Goal: Transaction & Acquisition: Purchase product/service

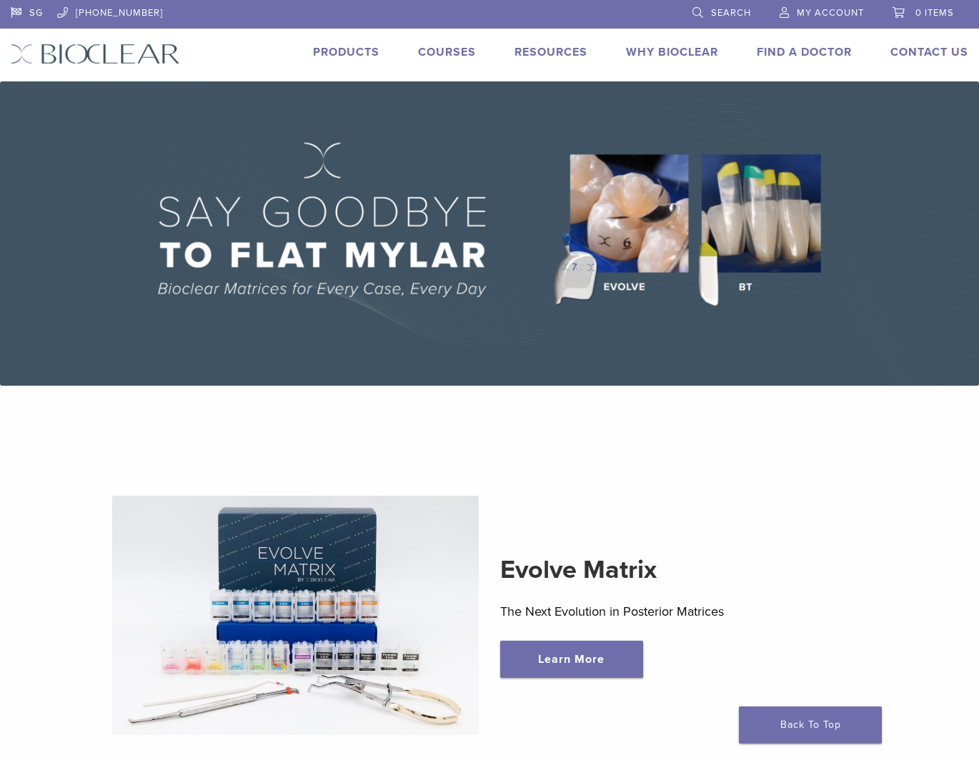
click at [325, 49] on link "Products" at bounding box center [346, 52] width 66 height 14
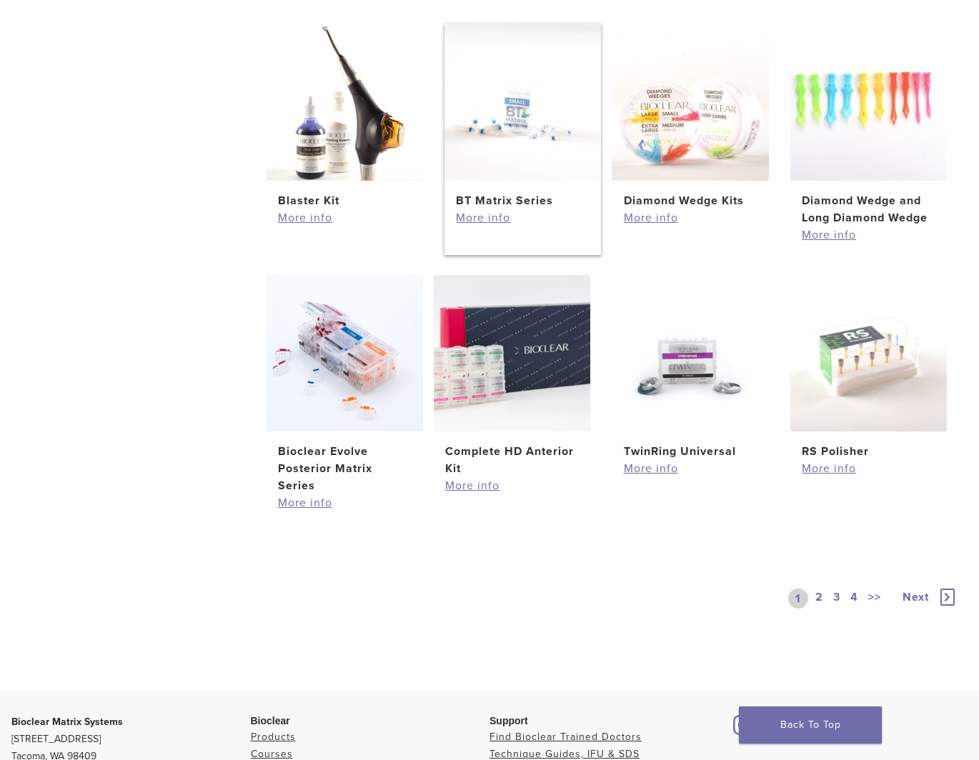
scroll to position [858, 0]
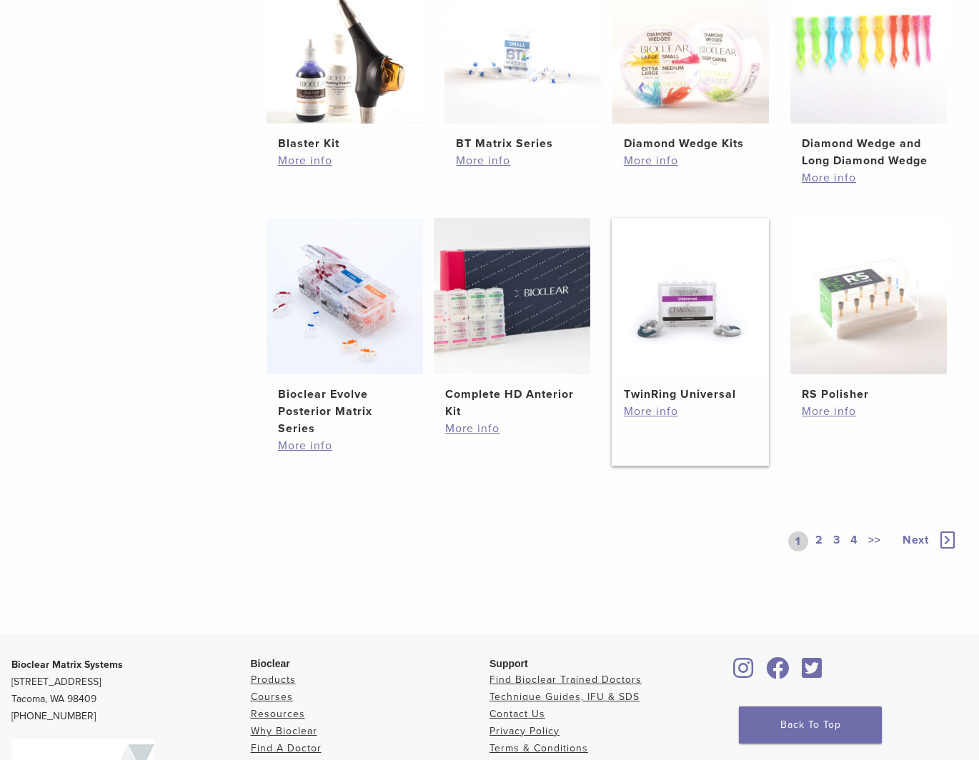
click at [674, 342] on img at bounding box center [690, 296] width 157 height 157
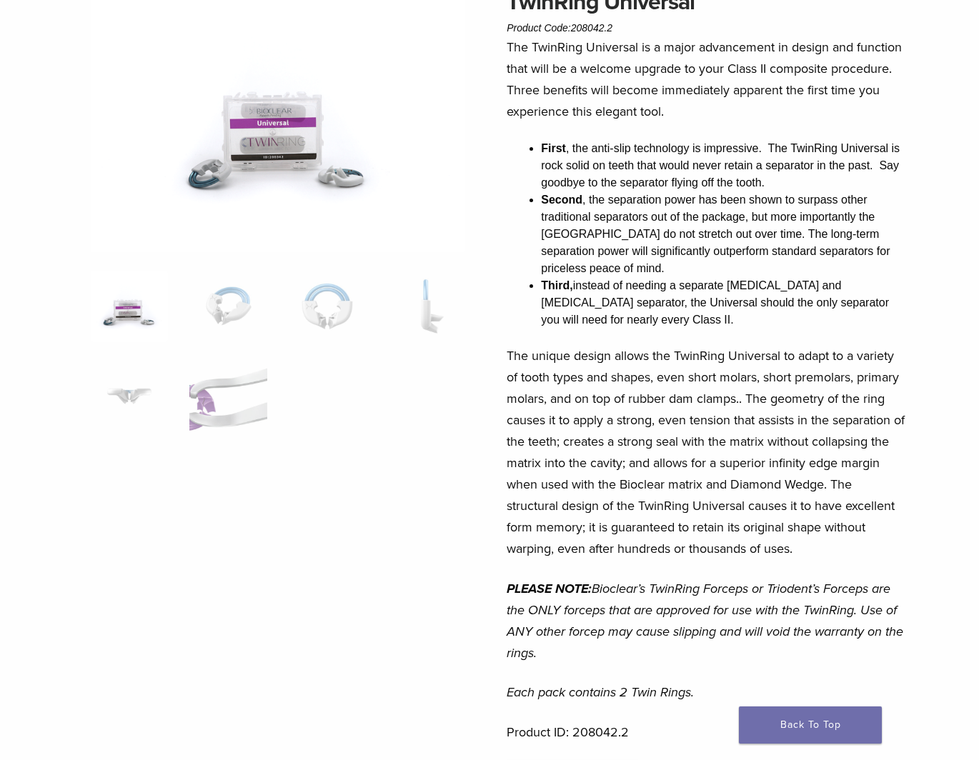
scroll to position [143, 0]
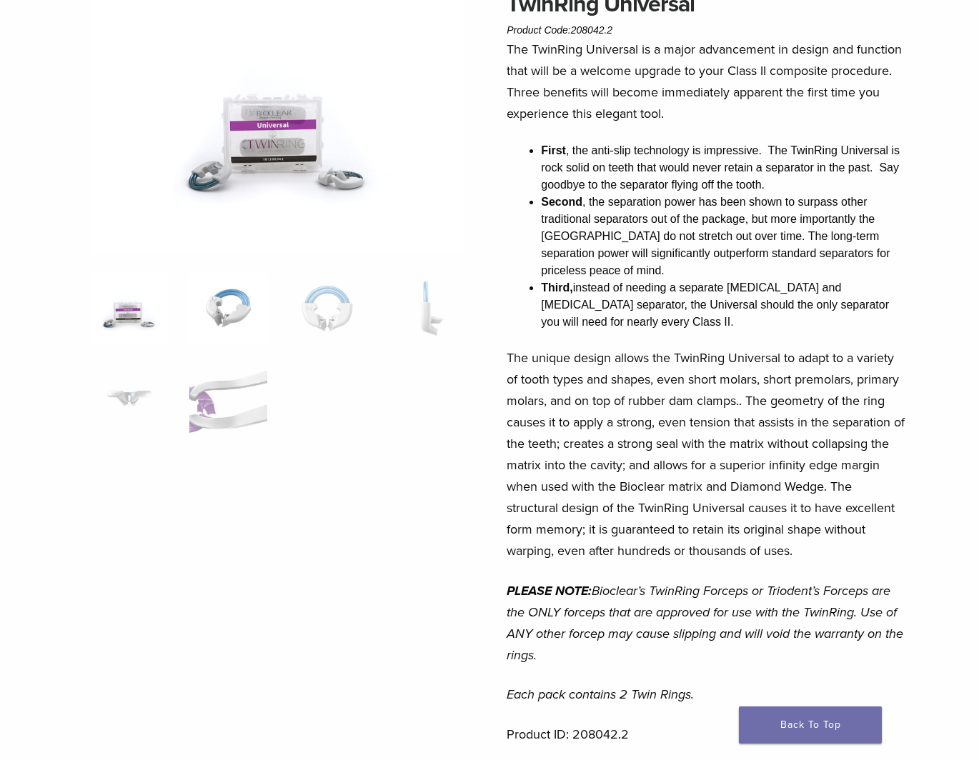
click at [257, 308] on img at bounding box center [228, 308] width 78 height 71
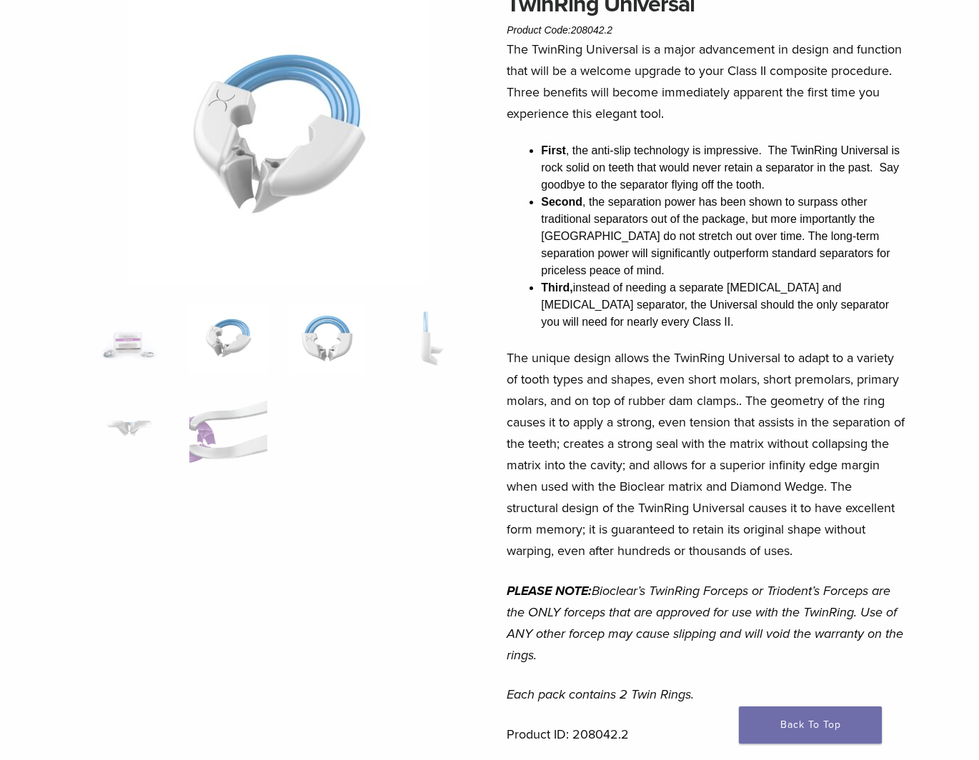
click at [322, 324] on img at bounding box center [328, 338] width 78 height 71
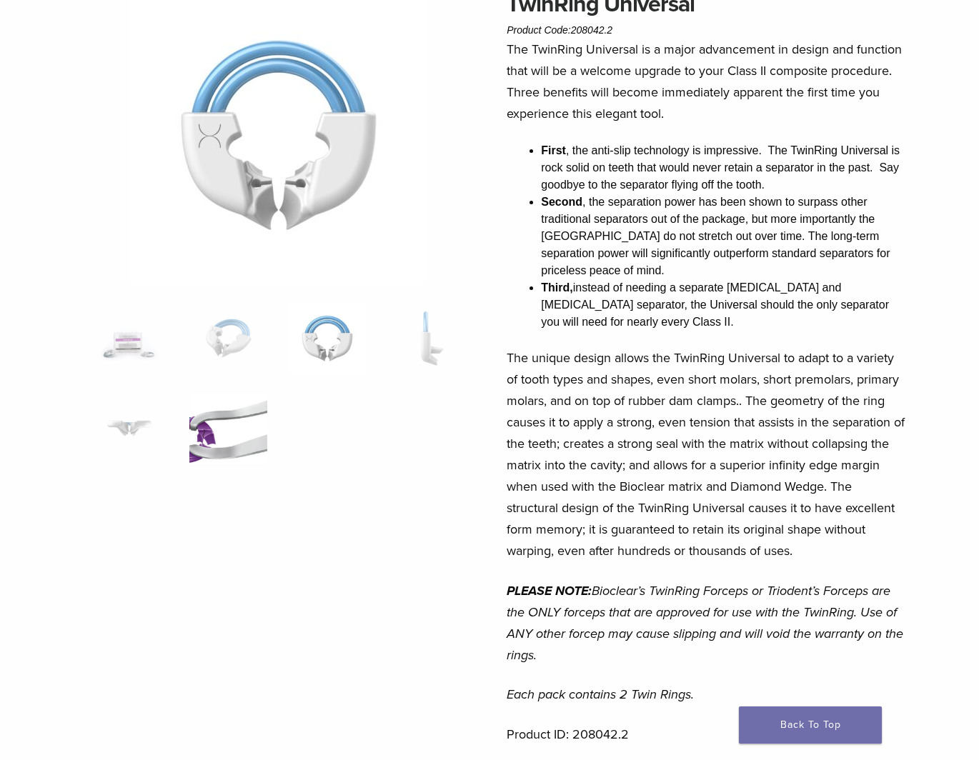
click at [217, 430] on img at bounding box center [228, 428] width 78 height 71
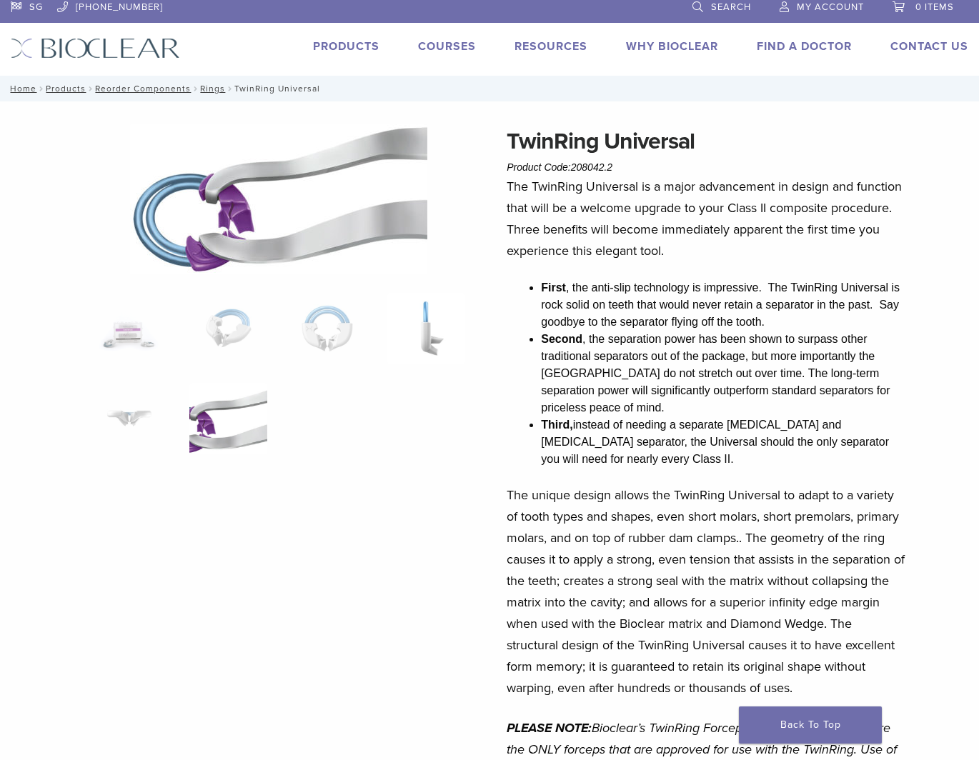
scroll to position [0, 0]
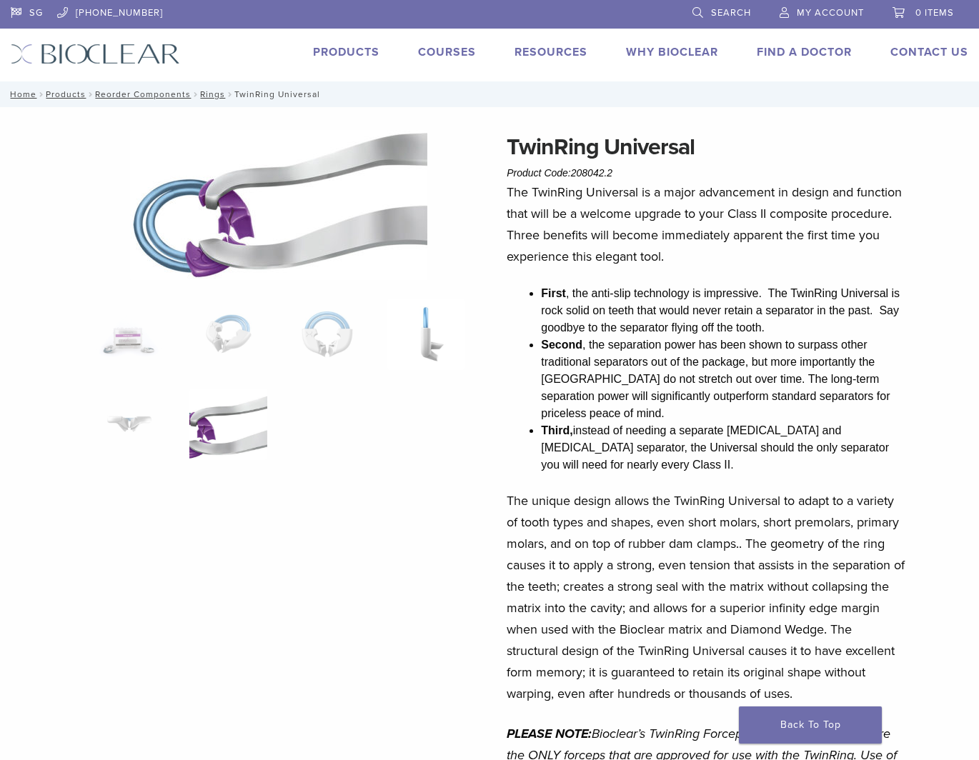
click at [428, 356] on img at bounding box center [426, 334] width 78 height 71
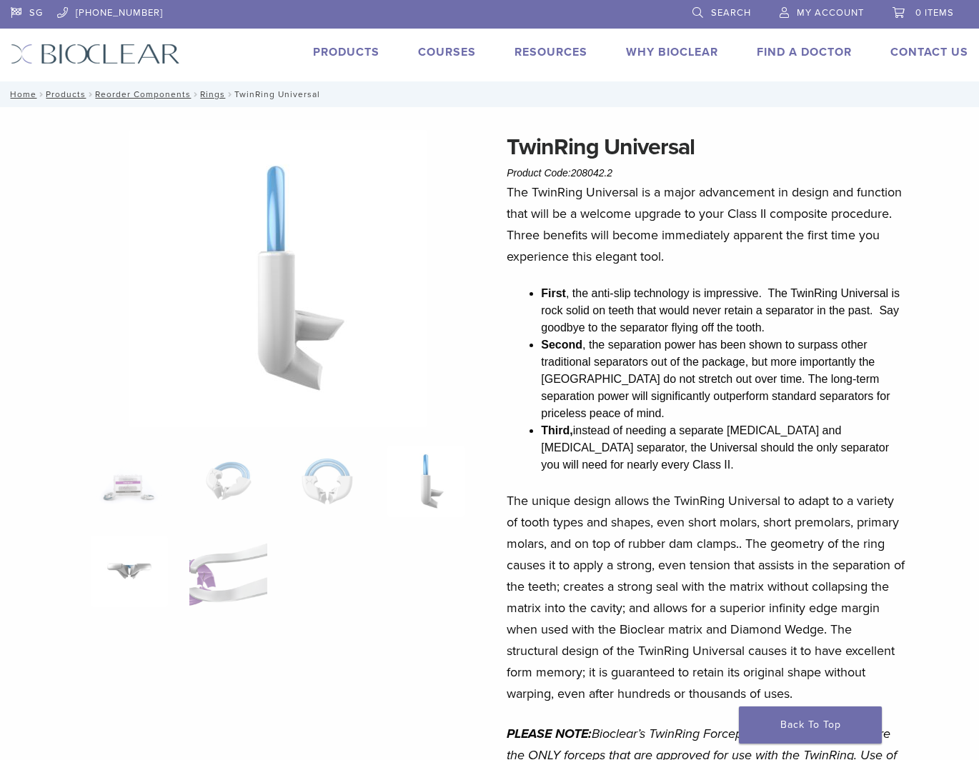
click at [136, 576] on img at bounding box center [130, 571] width 78 height 71
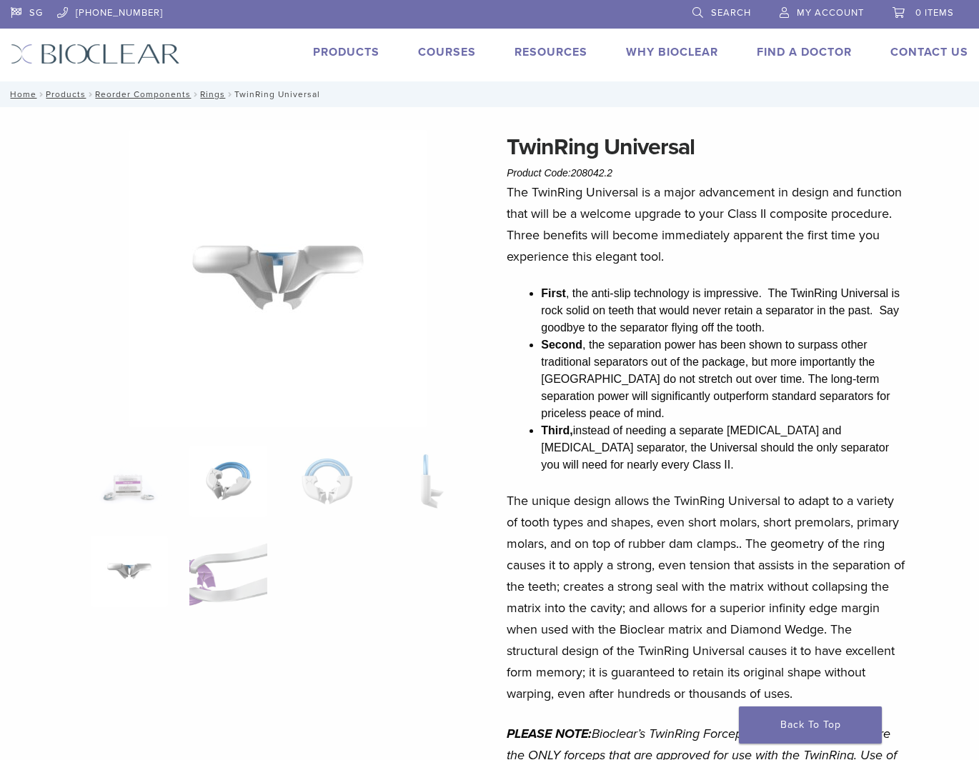
click at [242, 482] on img at bounding box center [228, 481] width 78 height 71
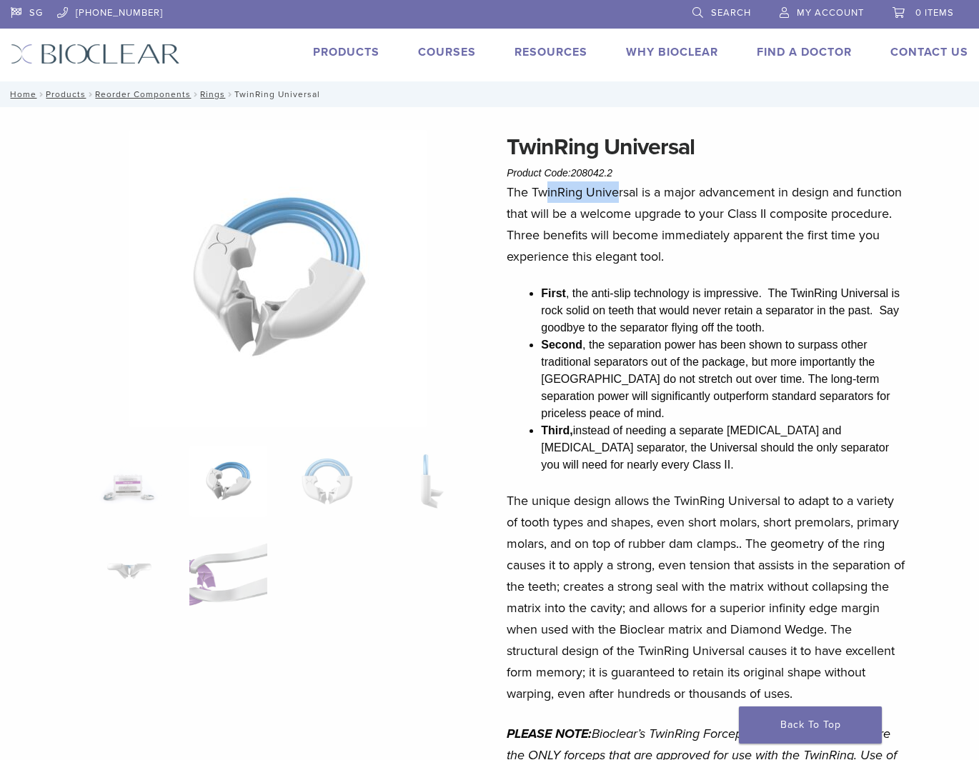
drag, startPoint x: 548, startPoint y: 191, endPoint x: 678, endPoint y: 201, distance: 130.5
click at [642, 200] on p "The TwinRing Universal is a major advancement in design and function that will …" at bounding box center [706, 225] width 399 height 86
click at [680, 201] on p "The TwinRing Universal is a major advancement in design and function that will …" at bounding box center [706, 225] width 399 height 86
click at [222, 102] on nav "Home / Products / Reorder Components / Rings / TwinRing Universal" at bounding box center [489, 94] width 979 height 26
click at [214, 97] on link "Rings" at bounding box center [212, 94] width 25 height 10
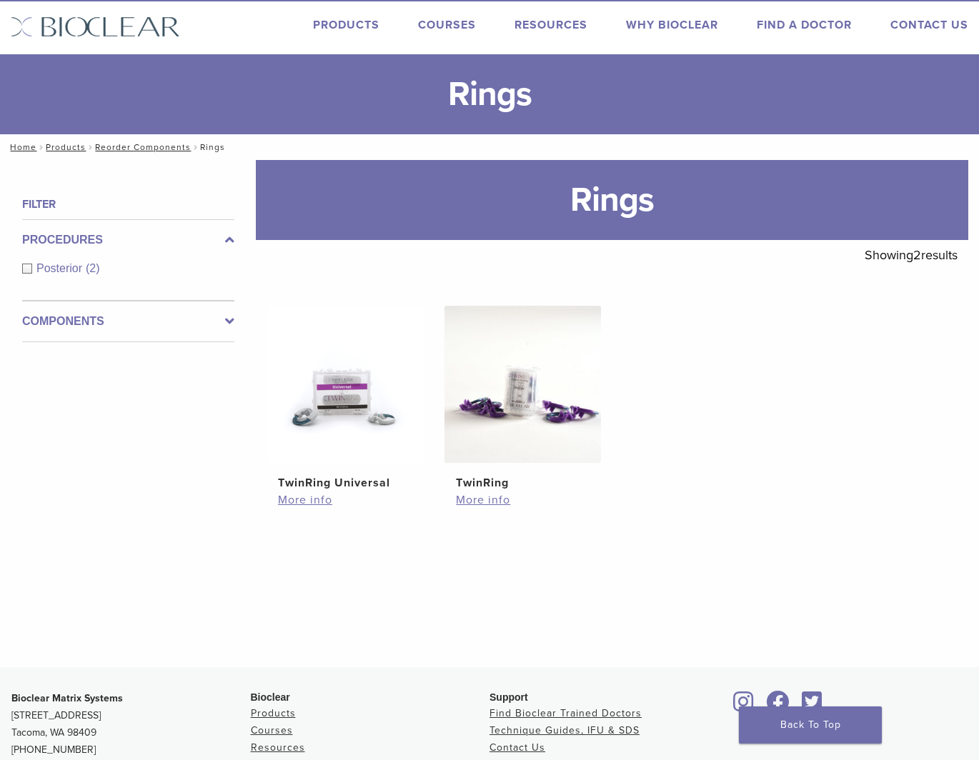
scroll to position [143, 0]
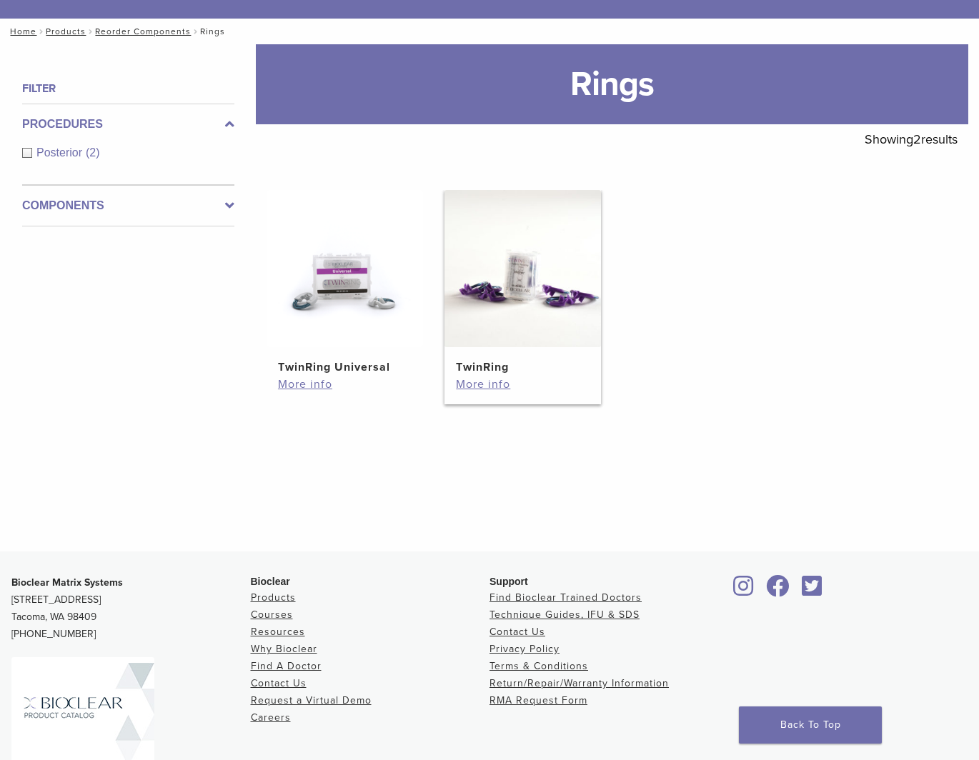
click at [545, 291] on img at bounding box center [523, 268] width 157 height 157
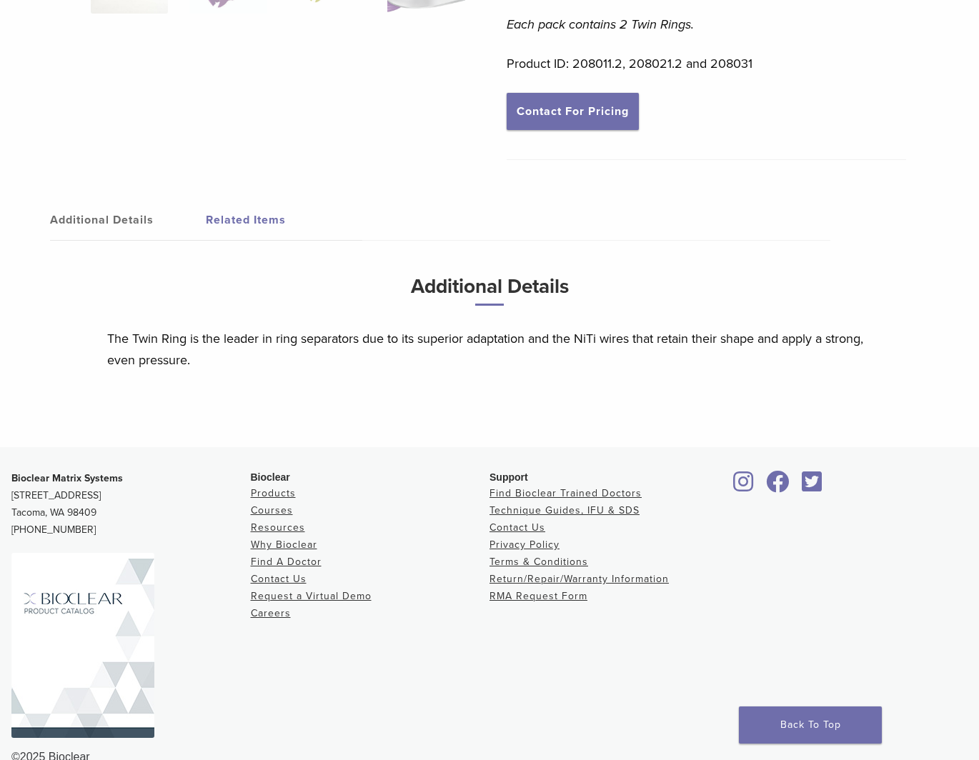
scroll to position [56, 0]
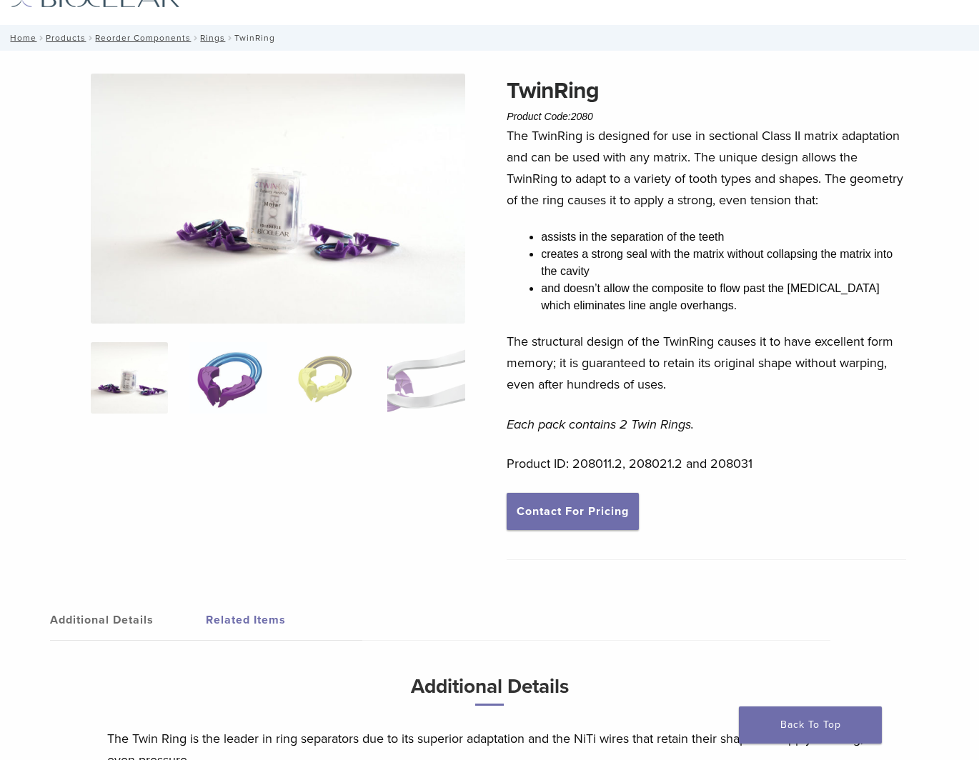
click at [235, 374] on img at bounding box center [228, 377] width 78 height 71
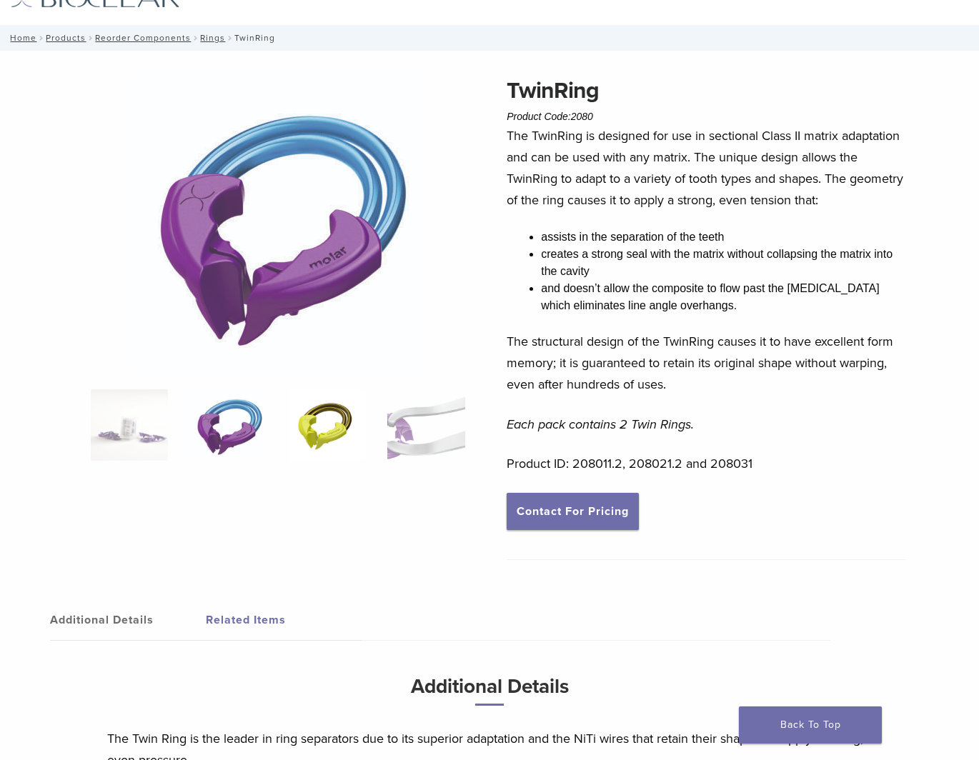
click at [355, 427] on img at bounding box center [328, 424] width 78 height 71
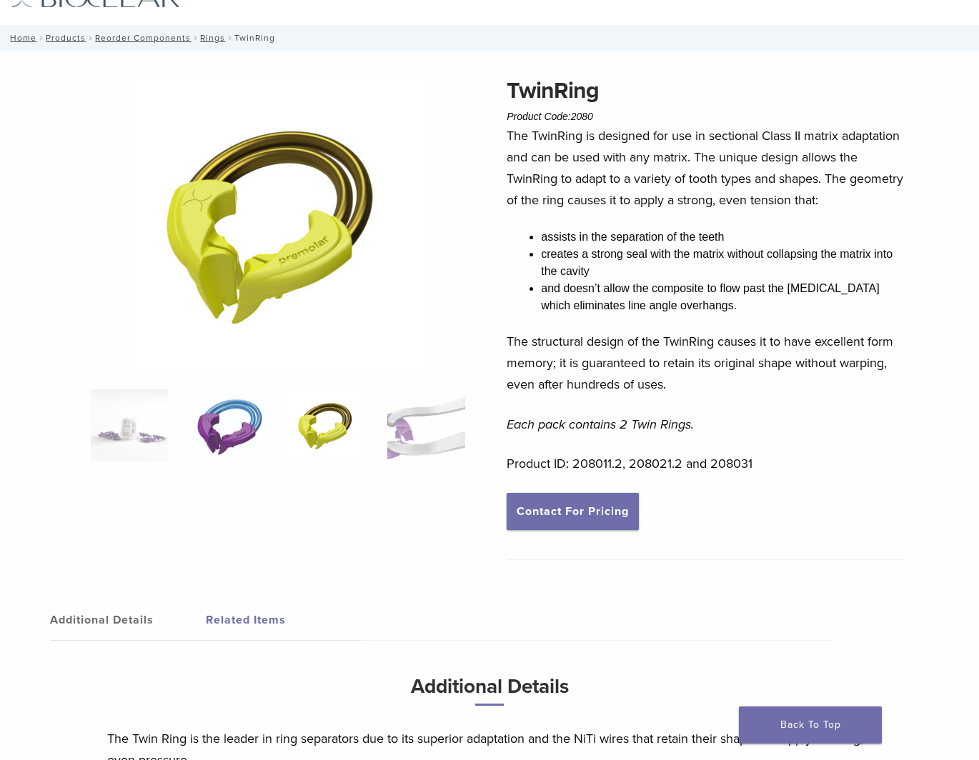
click at [249, 433] on img at bounding box center [228, 424] width 78 height 71
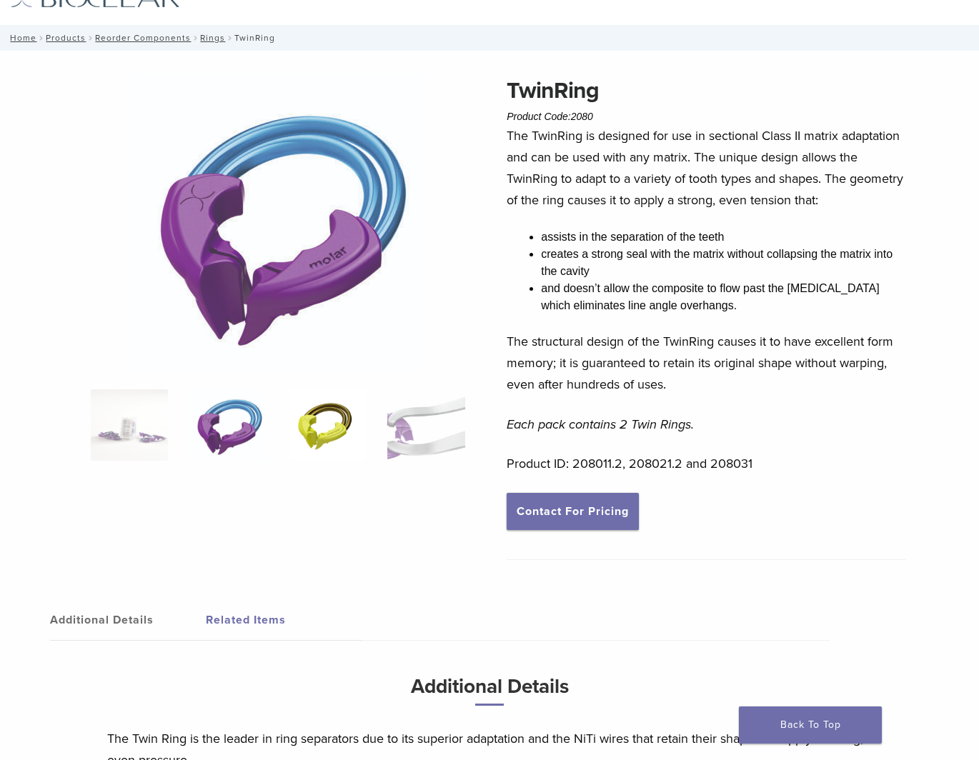
click at [340, 430] on img at bounding box center [328, 424] width 78 height 71
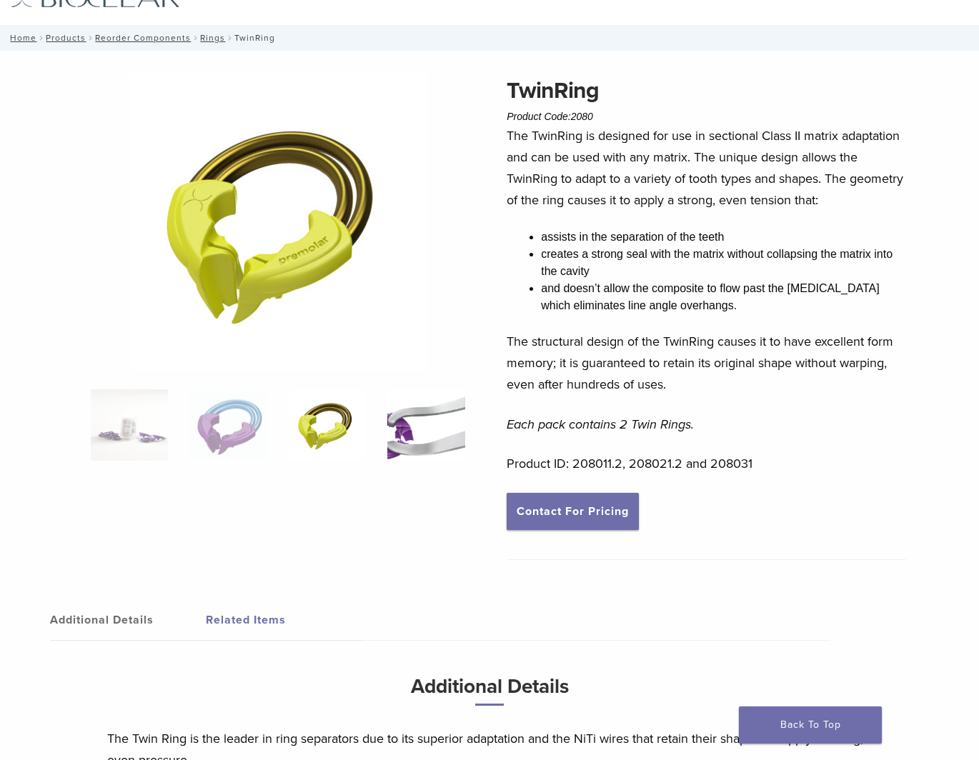
click at [414, 425] on img at bounding box center [426, 424] width 78 height 71
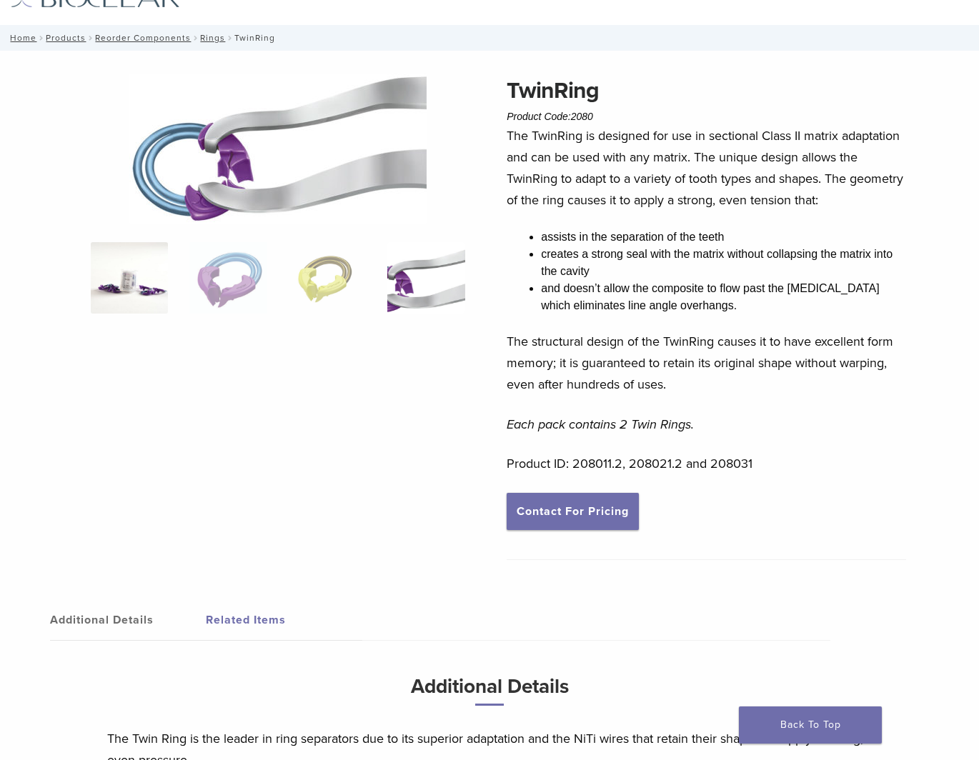
click at [117, 312] on img at bounding box center [130, 277] width 78 height 71
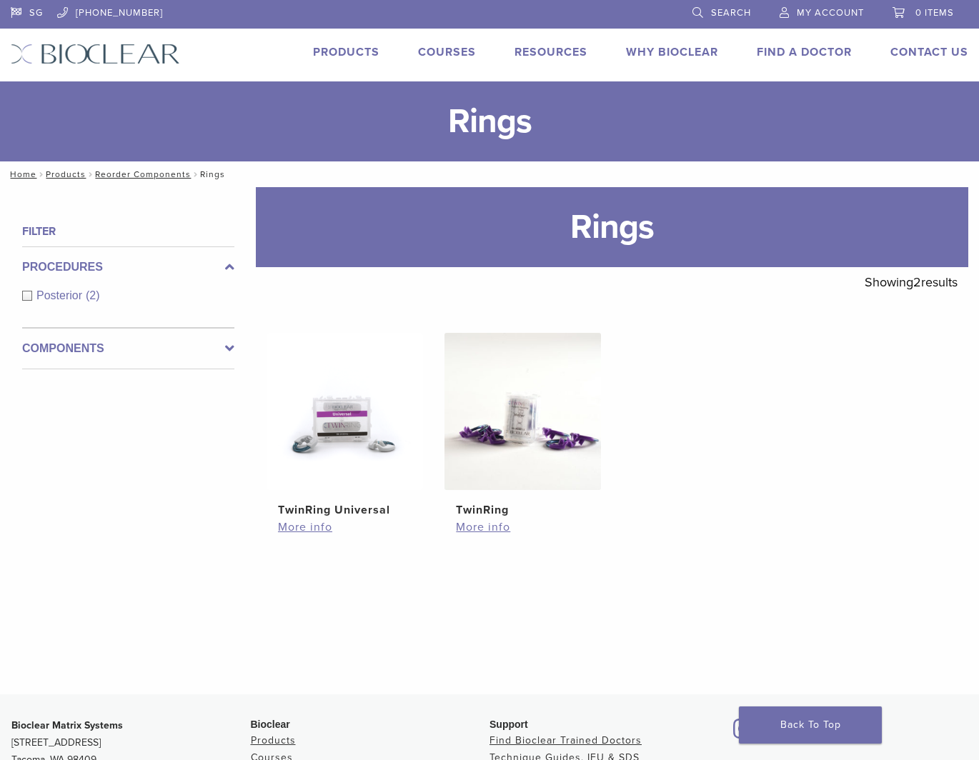
scroll to position [143, 0]
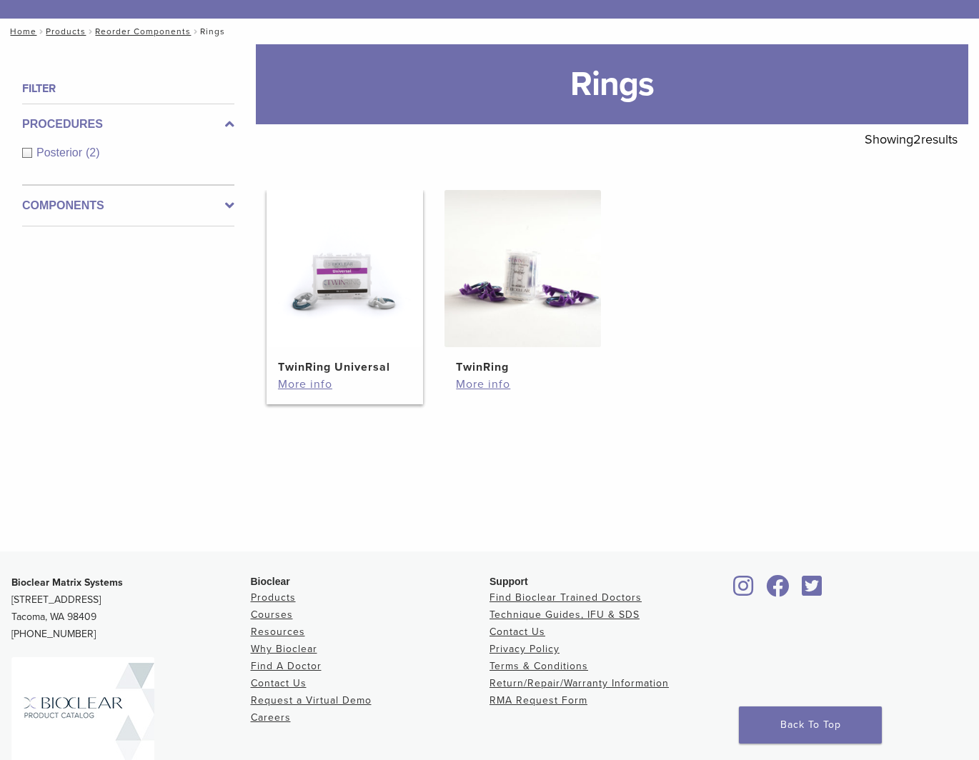
click at [305, 306] on img at bounding box center [345, 268] width 157 height 157
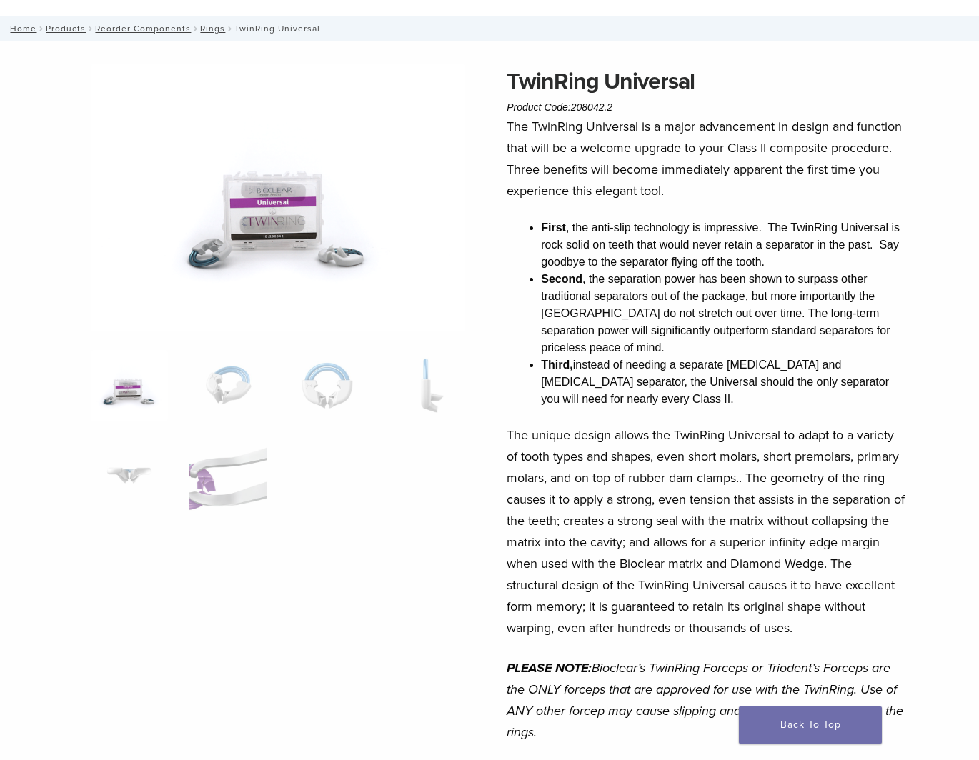
scroll to position [71, 0]
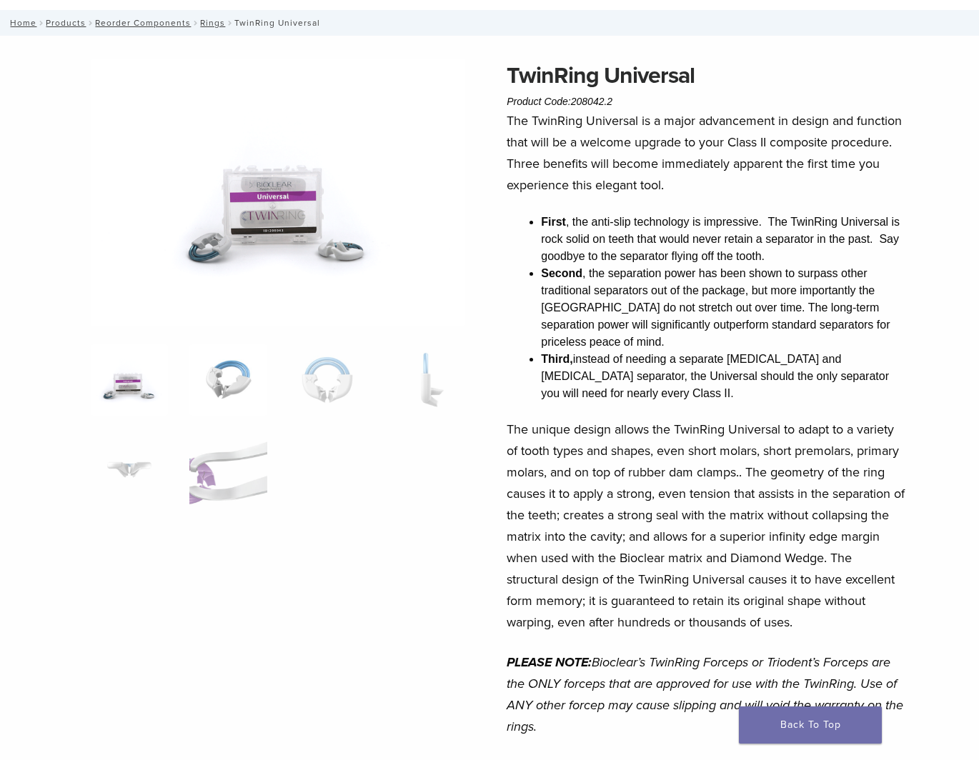
click at [196, 391] on img at bounding box center [228, 379] width 78 height 71
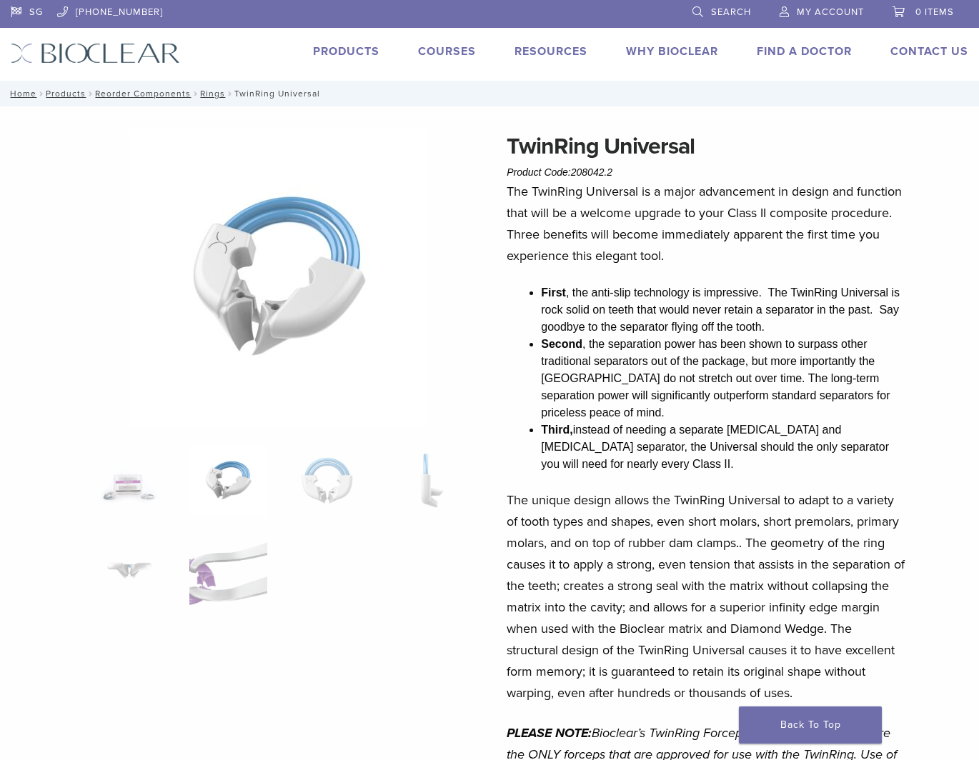
scroll to position [0, 0]
click at [448, 52] on link "Courses" at bounding box center [447, 52] width 58 height 14
click at [343, 58] on link "Products" at bounding box center [346, 52] width 66 height 14
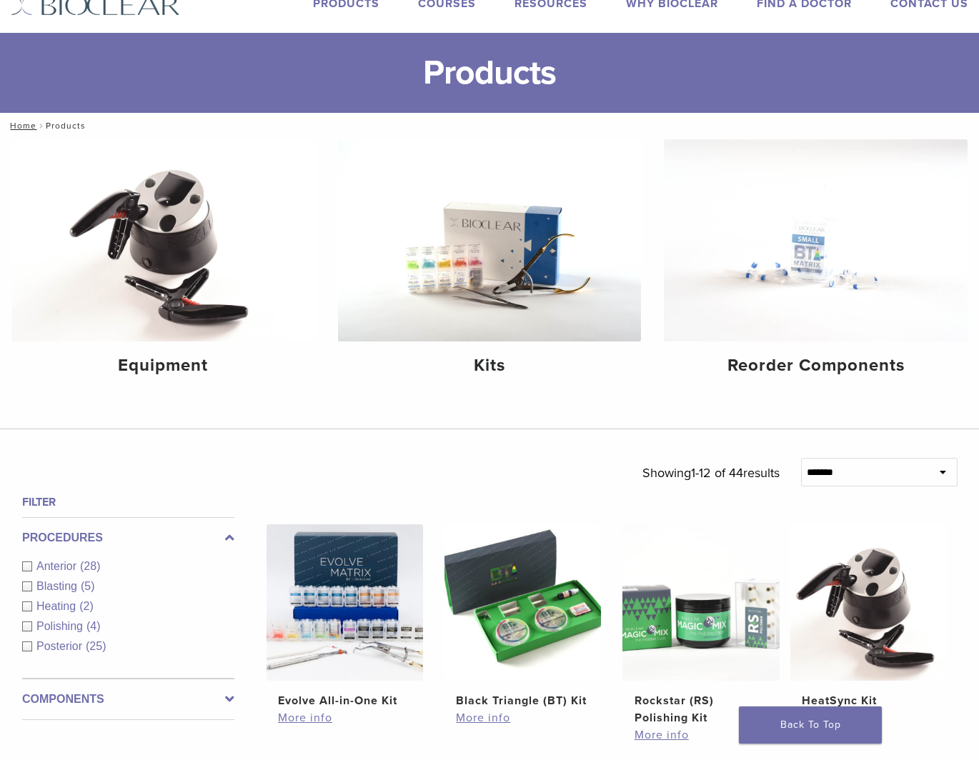
scroll to position [429, 0]
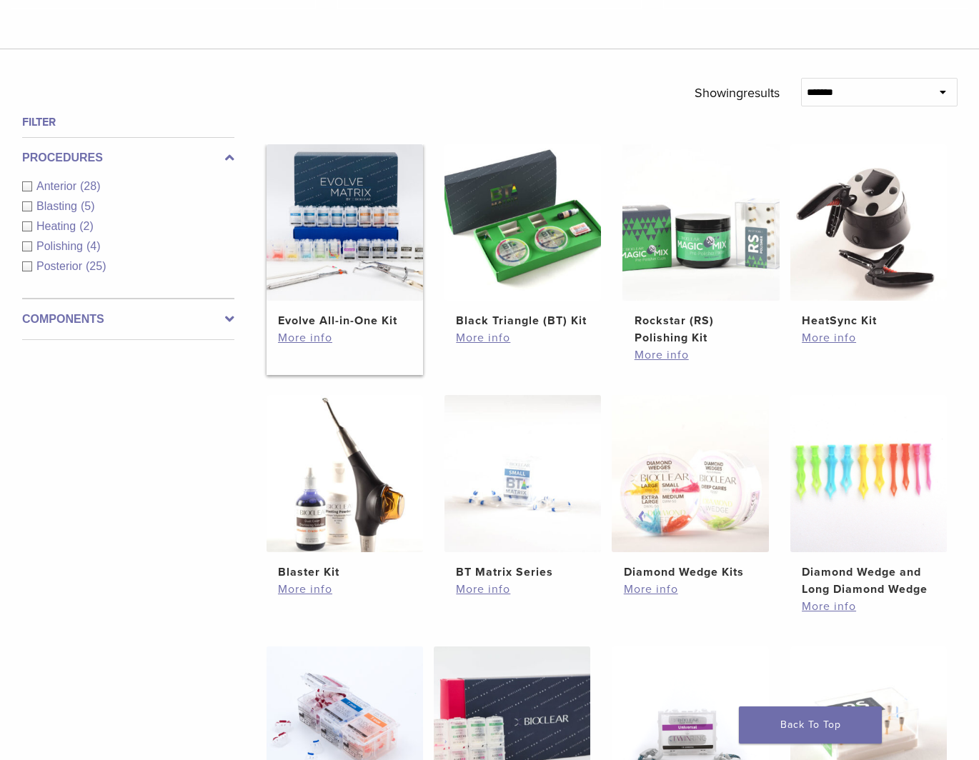
click at [325, 297] on img at bounding box center [345, 222] width 157 height 157
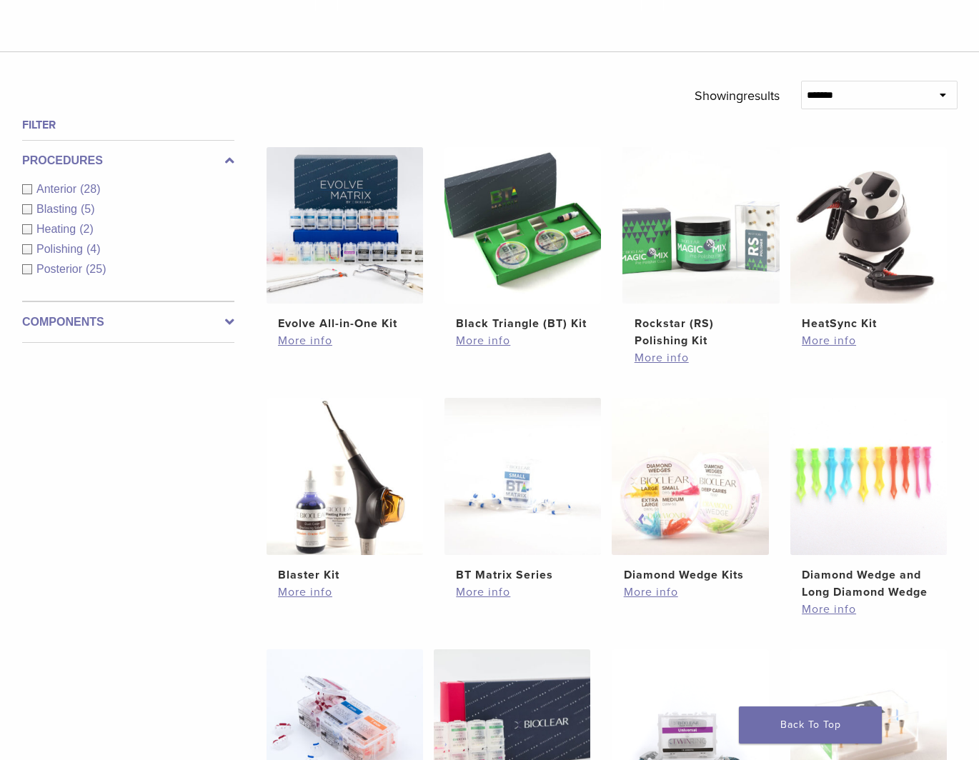
click at [41, 188] on span "Anterior" at bounding box center [58, 189] width 44 height 12
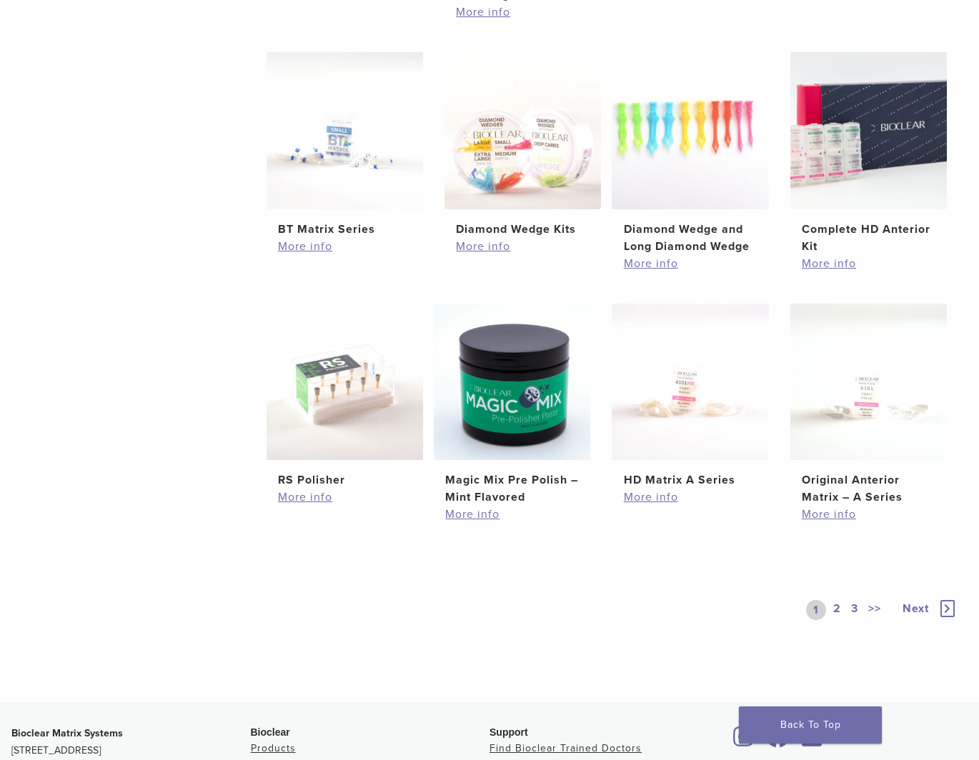
scroll to position [783, 0]
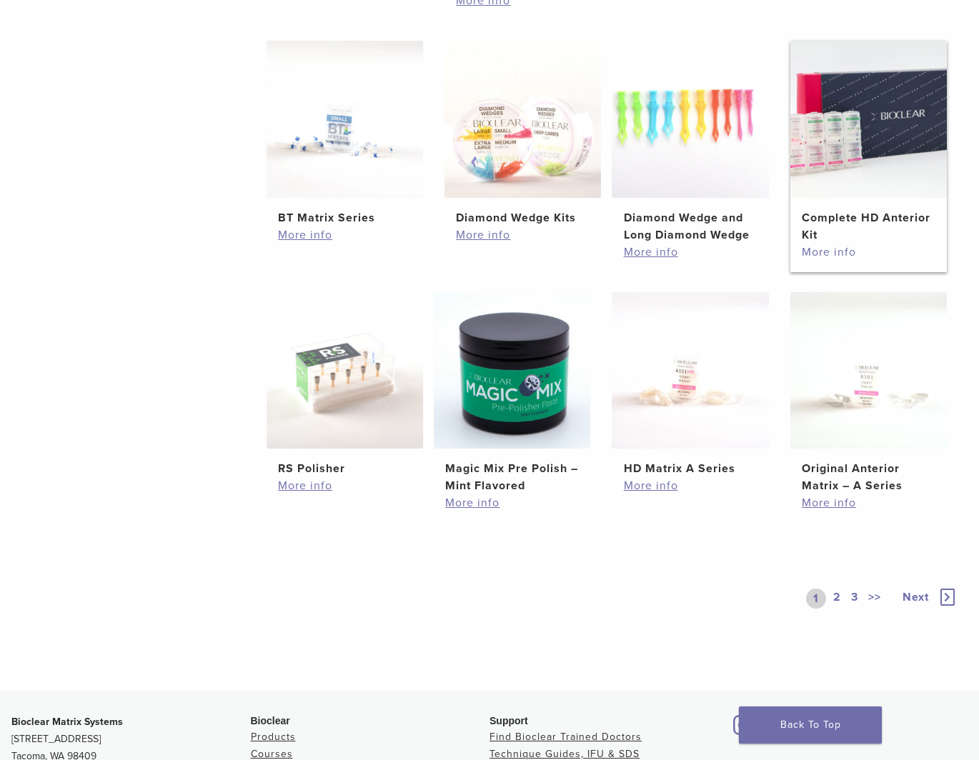
click at [833, 255] on link "More info" at bounding box center [868, 252] width 133 height 17
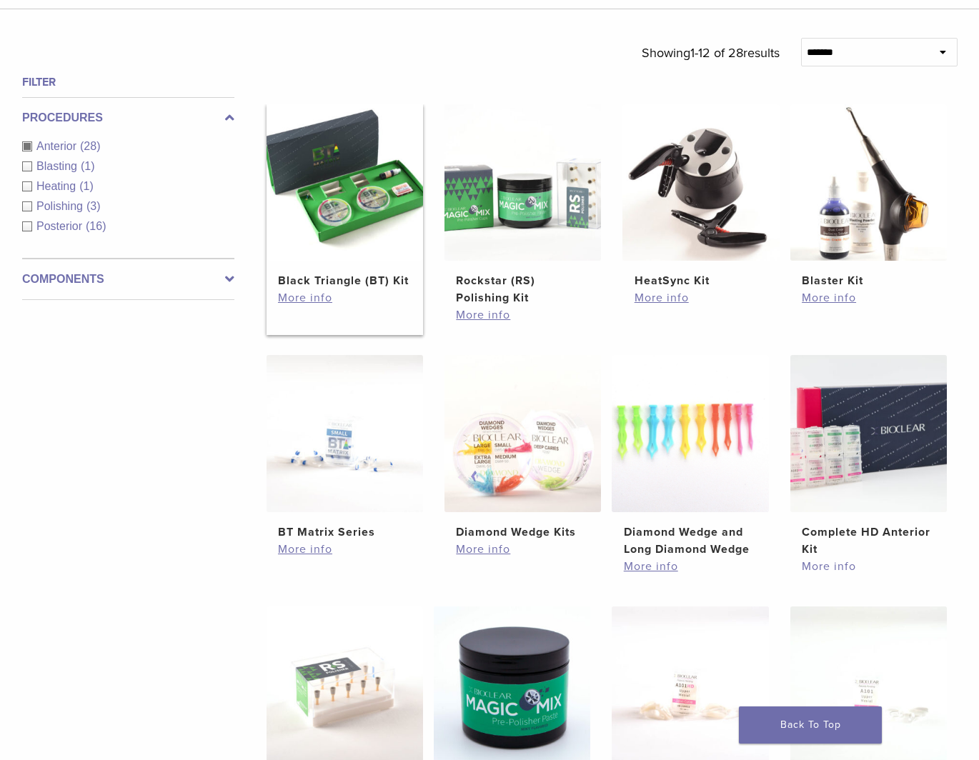
scroll to position [426, 0]
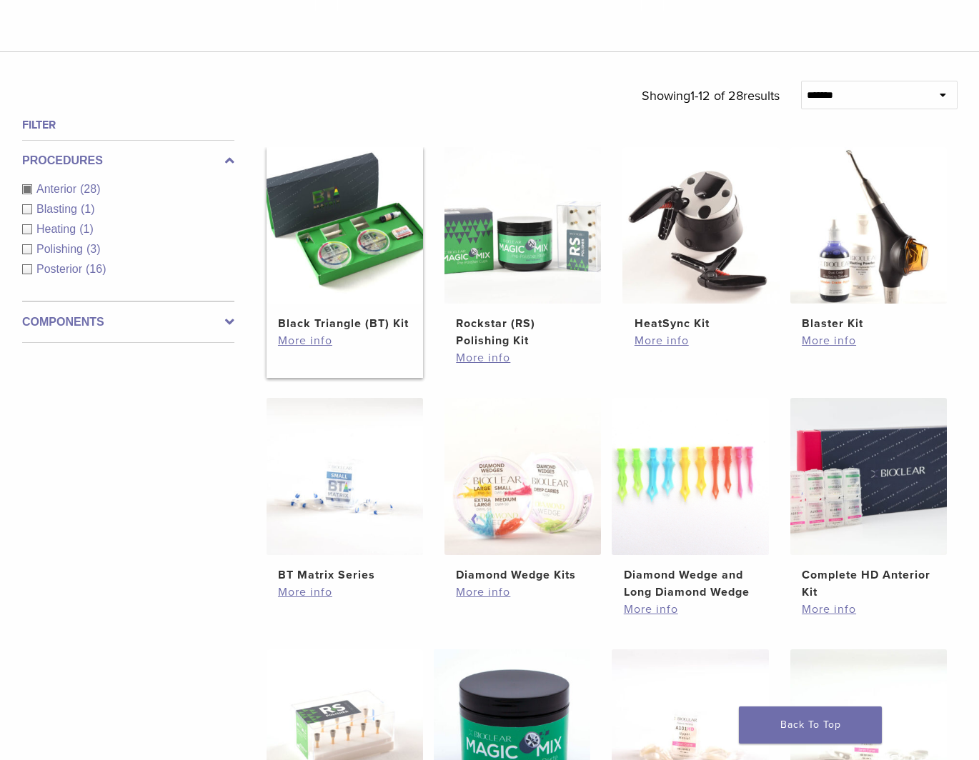
click at [394, 254] on img at bounding box center [345, 225] width 157 height 157
click at [837, 248] on img at bounding box center [868, 225] width 157 height 157
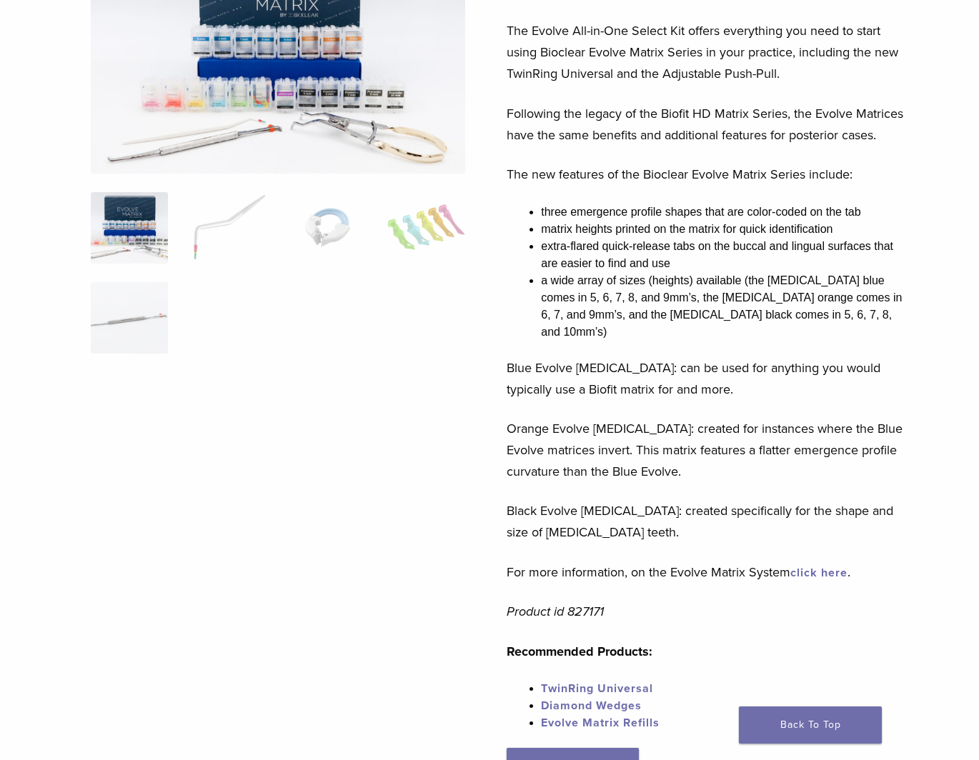
scroll to position [214, 0]
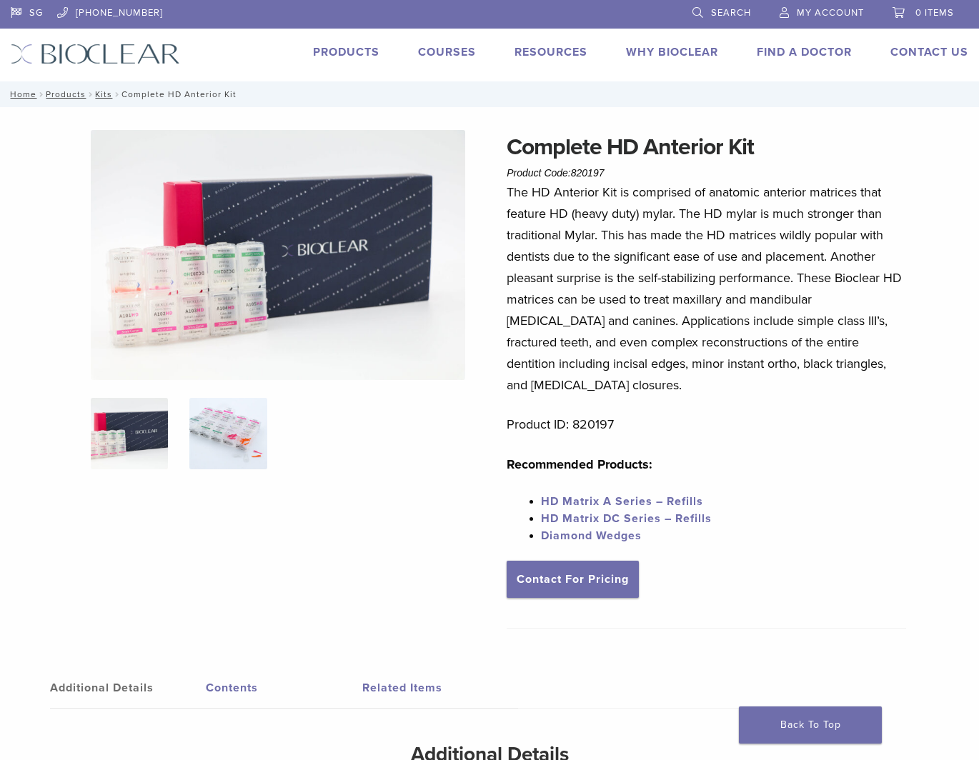
click at [229, 430] on img at bounding box center [228, 433] width 78 height 71
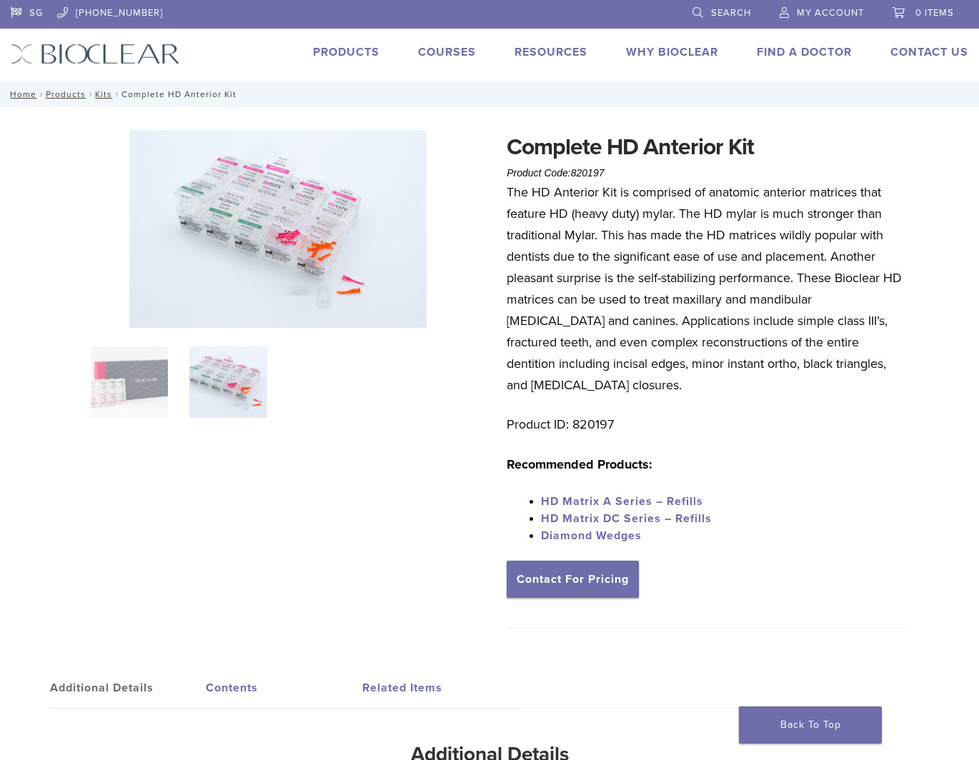
click at [272, 258] on img at bounding box center [277, 229] width 297 height 198
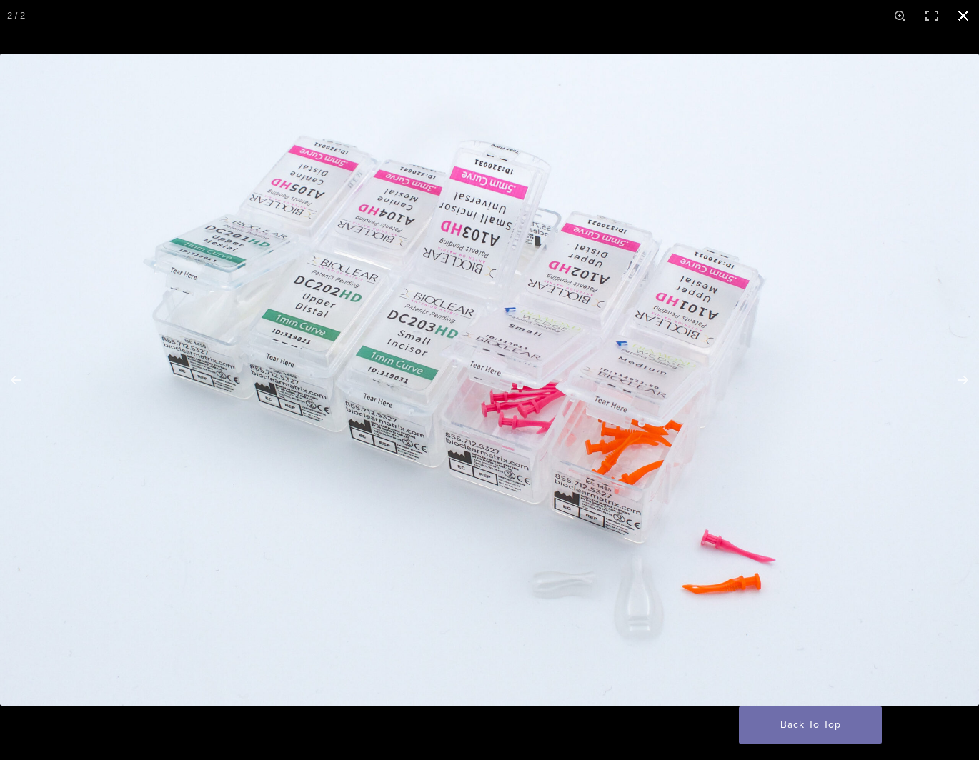
click at [959, 19] on button "Close (Esc)" at bounding box center [963, 15] width 31 height 31
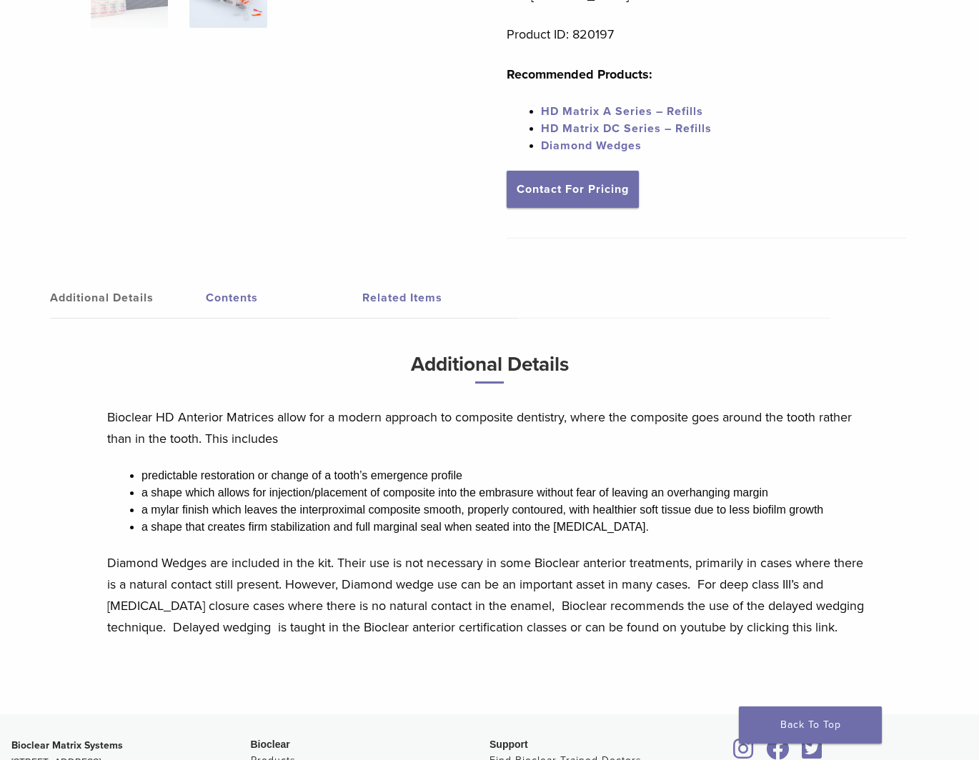
scroll to position [500, 0]
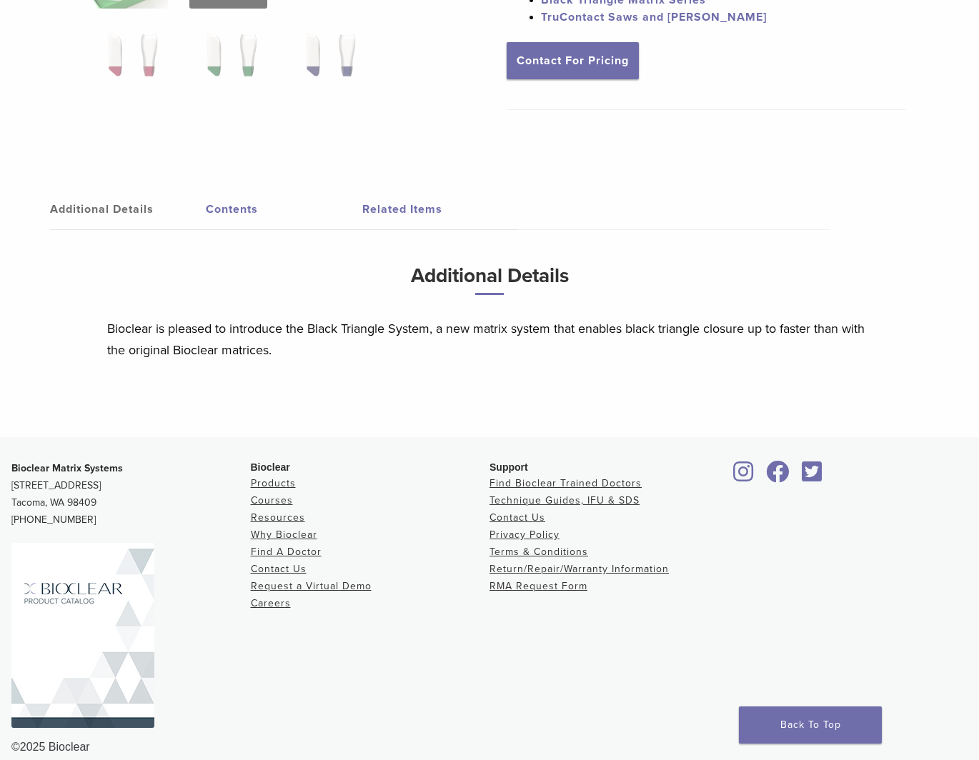
scroll to position [572, 0]
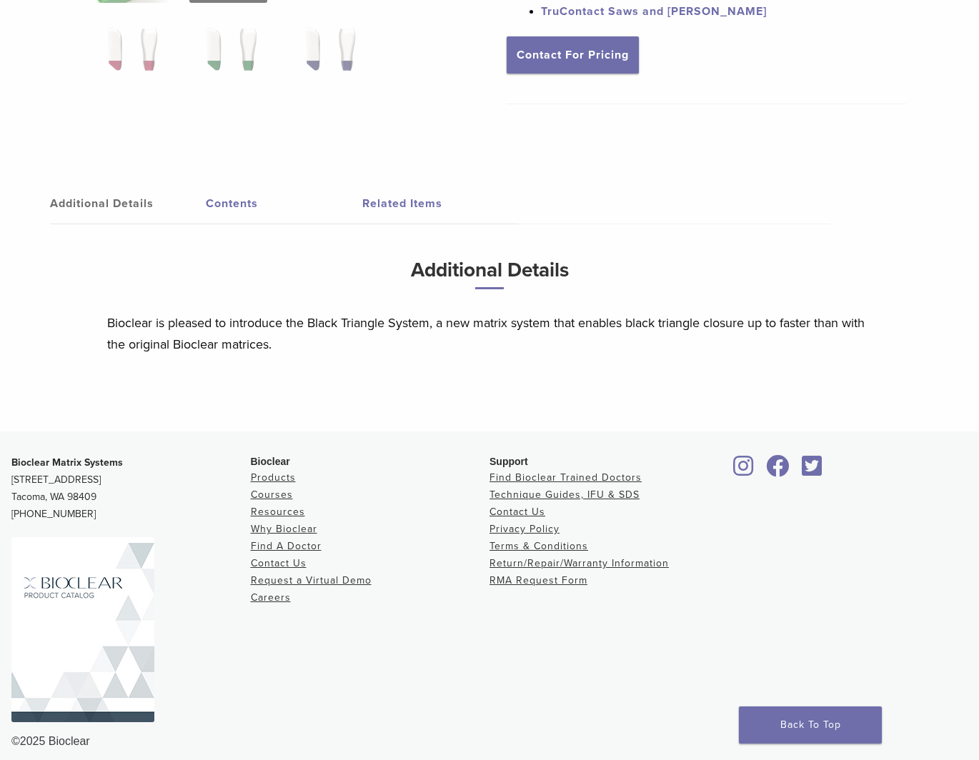
click at [219, 207] on link "Contents" at bounding box center [284, 204] width 156 height 40
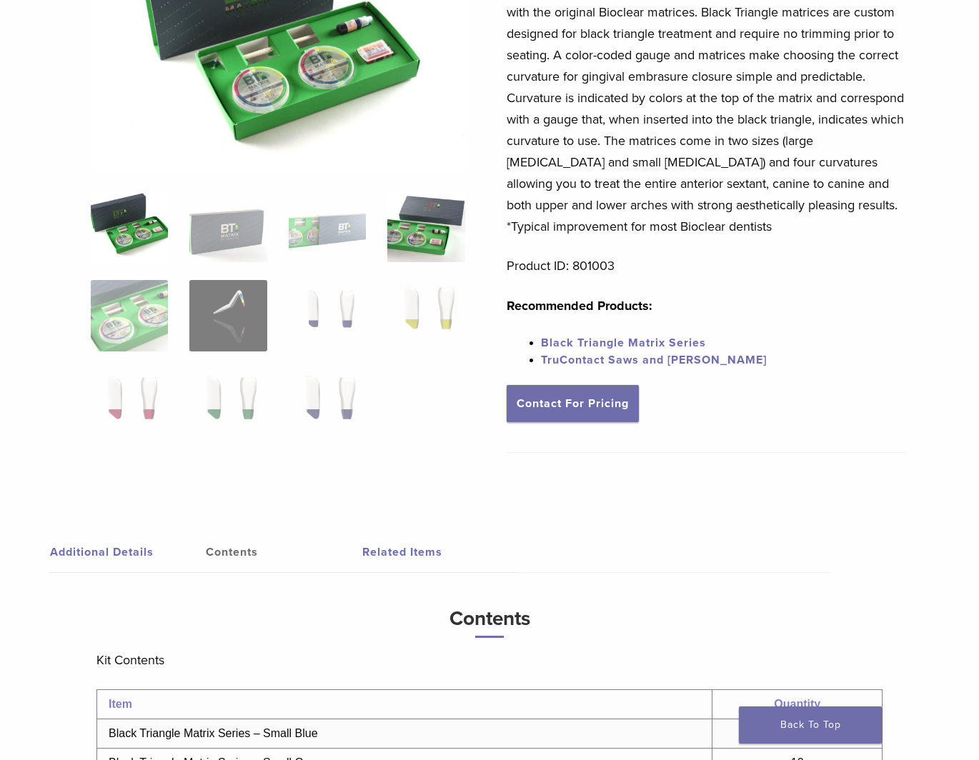
scroll to position [214, 0]
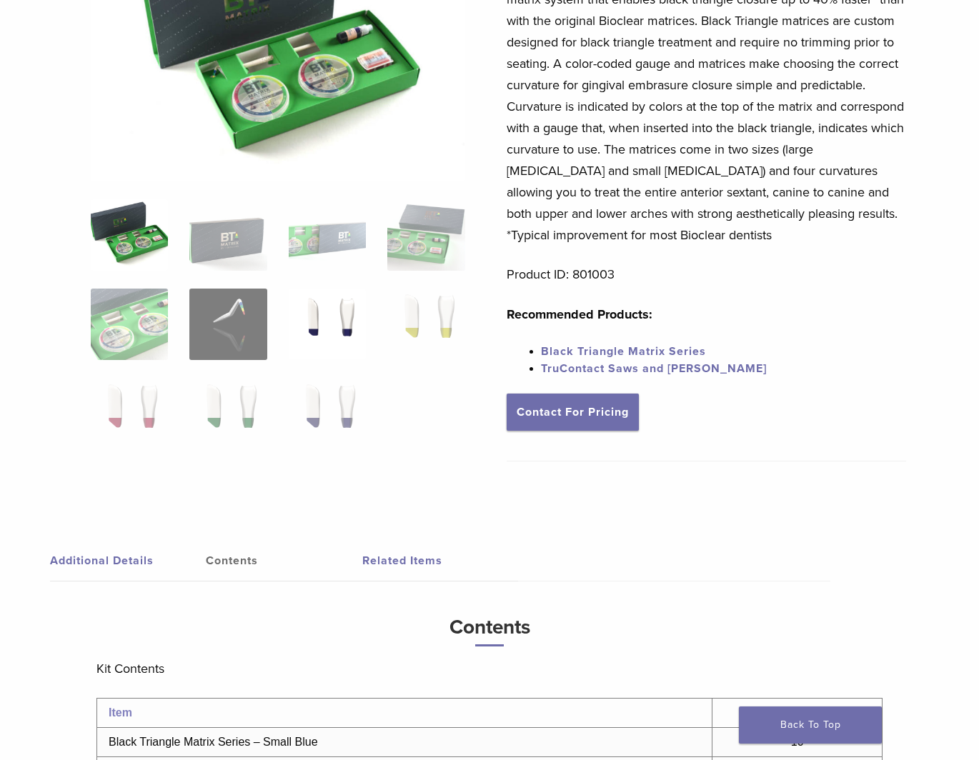
click at [334, 301] on img at bounding box center [328, 324] width 78 height 71
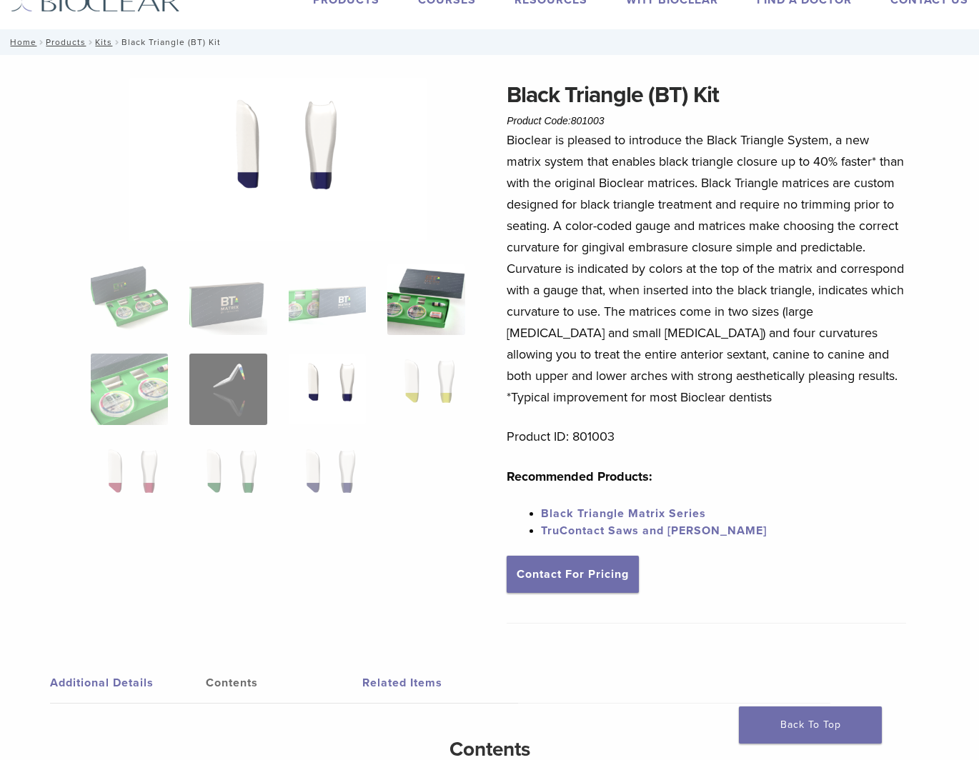
scroll to position [0, 0]
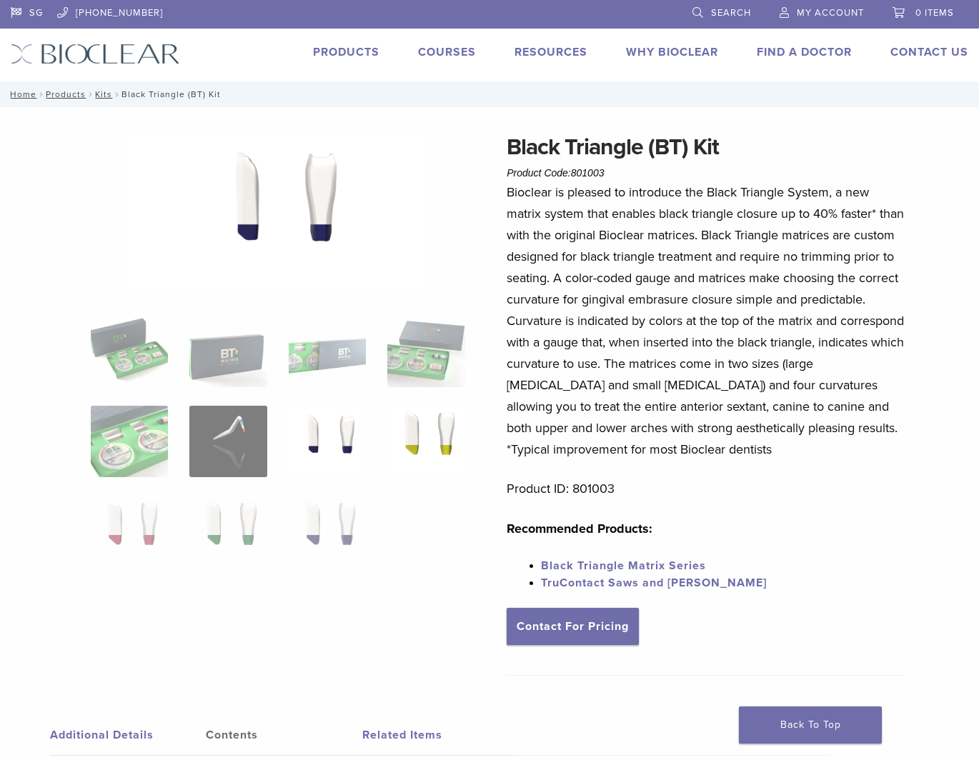
click at [459, 446] on img at bounding box center [426, 441] width 78 height 71
click at [162, 528] on img at bounding box center [130, 531] width 78 height 71
click at [206, 524] on img at bounding box center [228, 531] width 78 height 71
drag, startPoint x: 292, startPoint y: 522, endPoint x: 290, endPoint y: 457, distance: 65.1
click at [292, 522] on img at bounding box center [328, 531] width 78 height 71
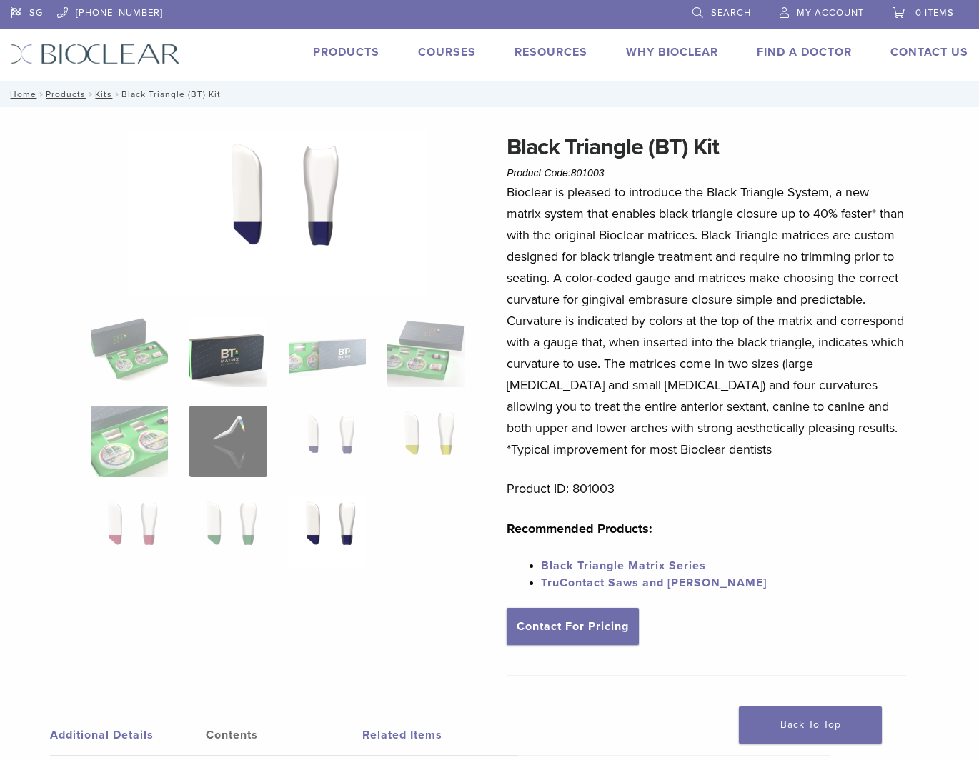
click at [261, 353] on img at bounding box center [228, 351] width 78 height 71
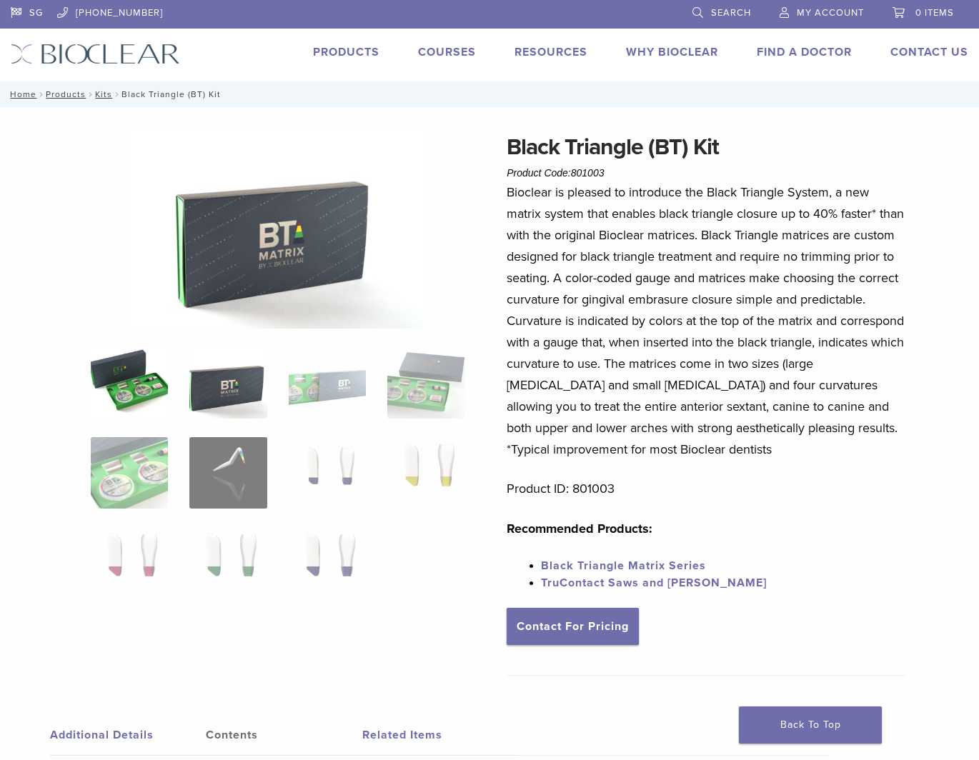
click at [154, 370] on img at bounding box center [130, 382] width 78 height 71
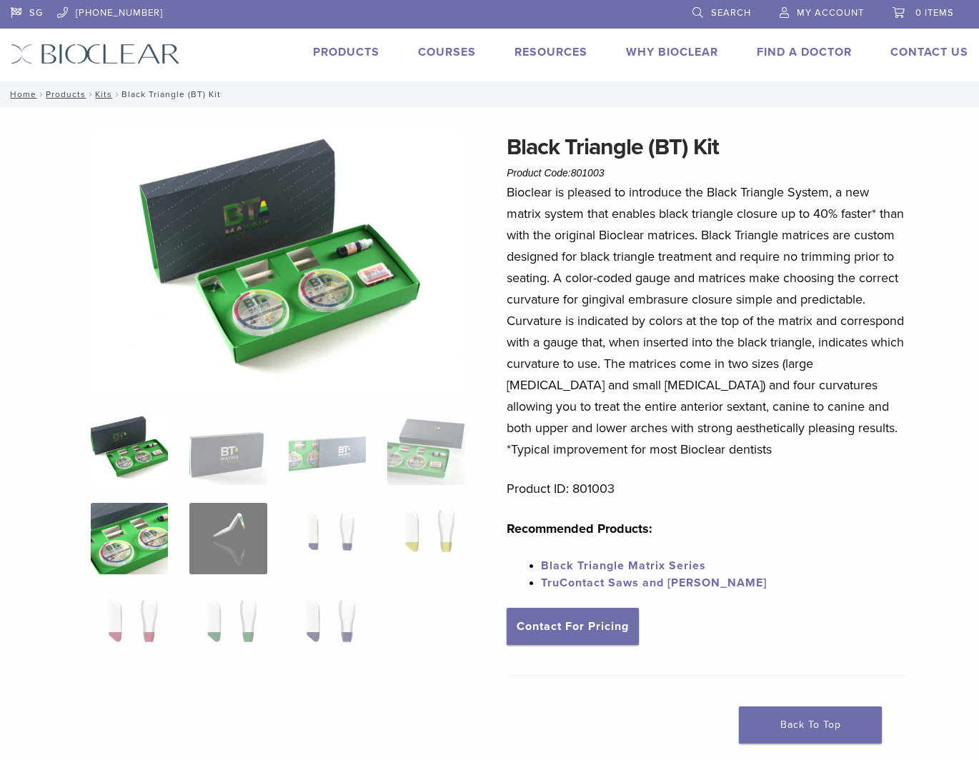
click at [137, 505] on img at bounding box center [130, 538] width 78 height 71
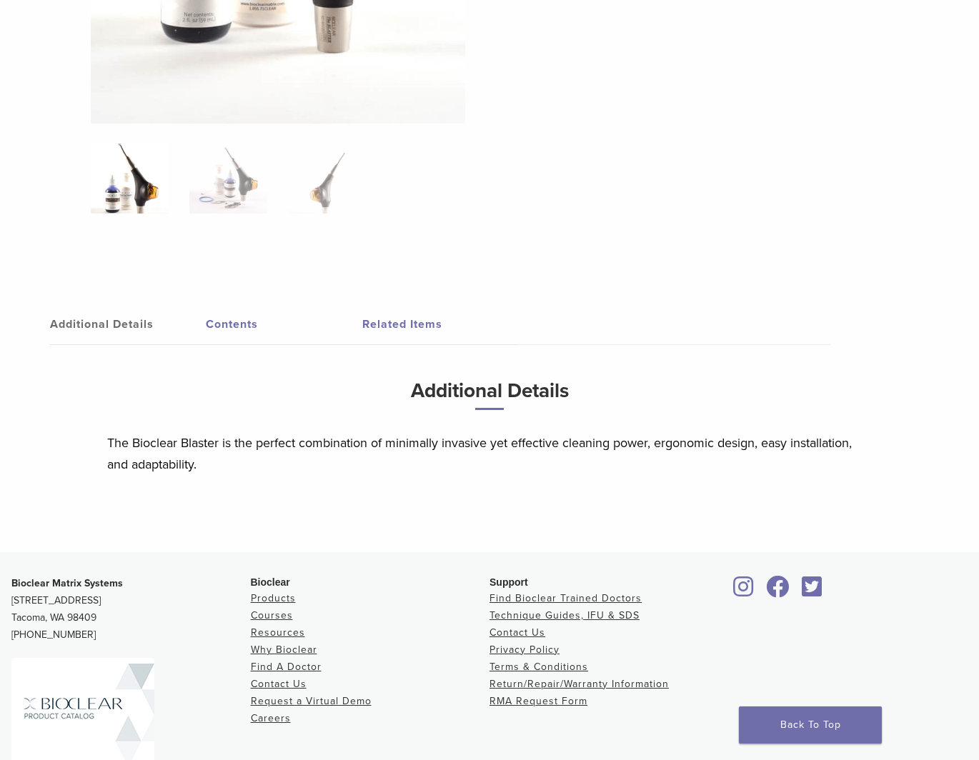
scroll to position [572, 0]
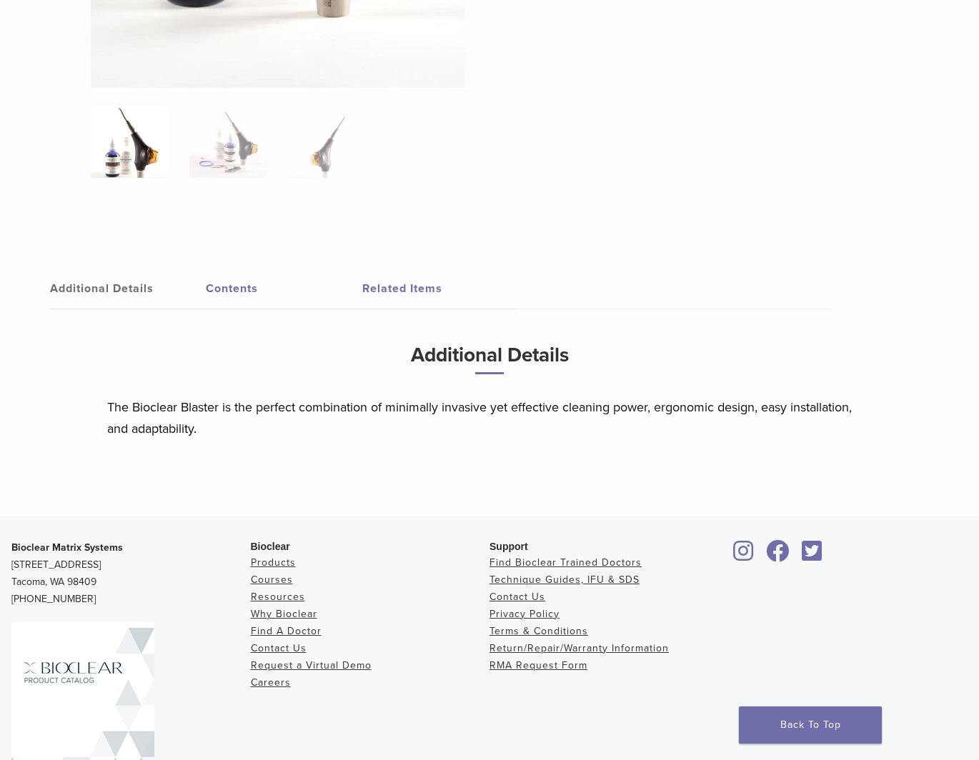
click at [239, 290] on link "Contents" at bounding box center [284, 289] width 156 height 40
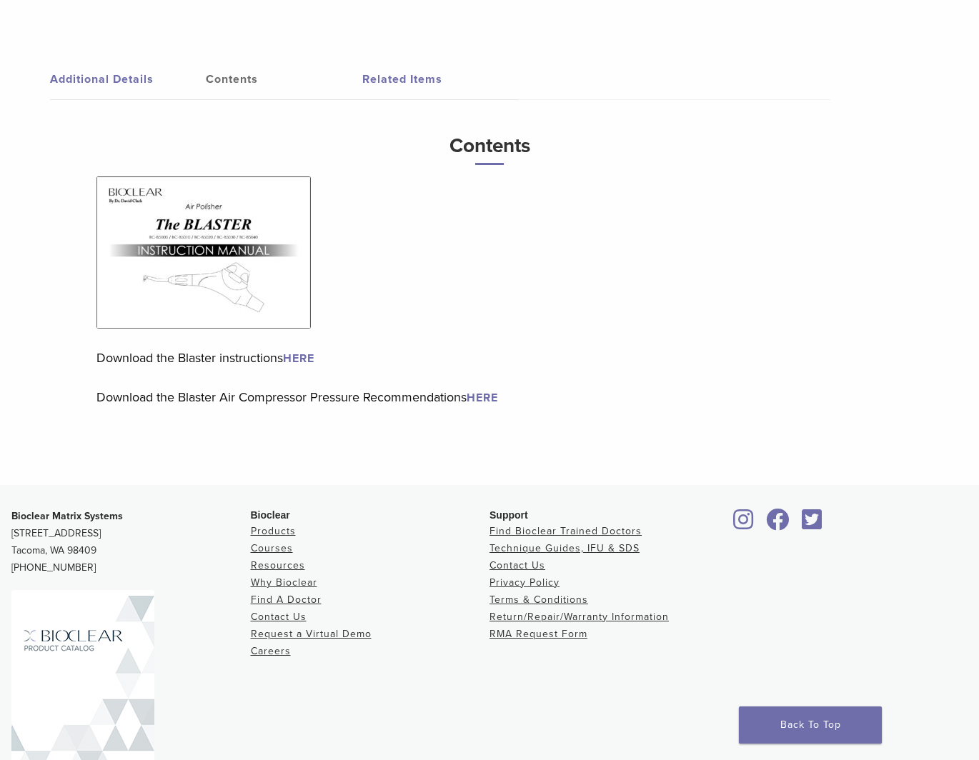
scroll to position [775, 0]
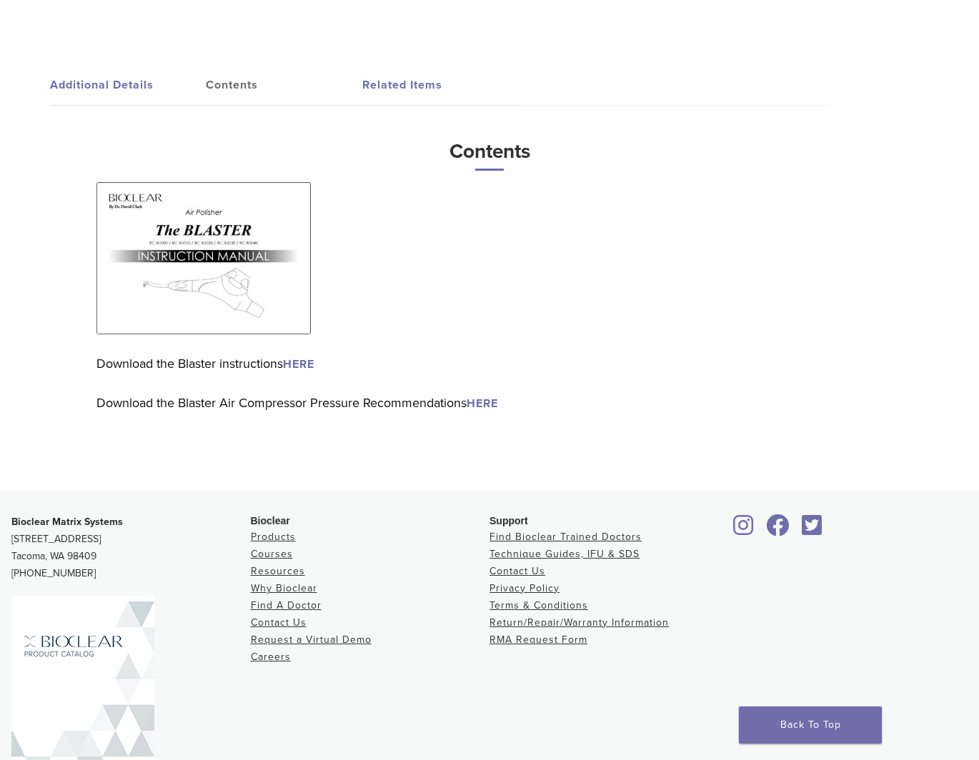
click at [419, 86] on link "Related Items" at bounding box center [440, 85] width 156 height 40
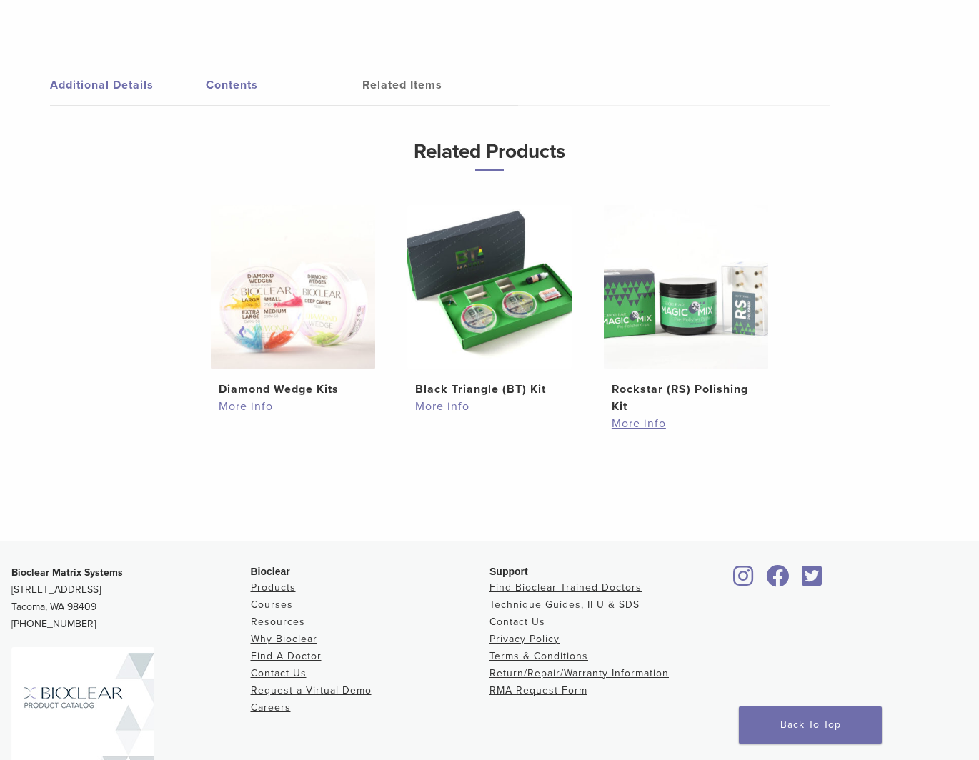
click at [231, 82] on link "Contents" at bounding box center [284, 85] width 156 height 40
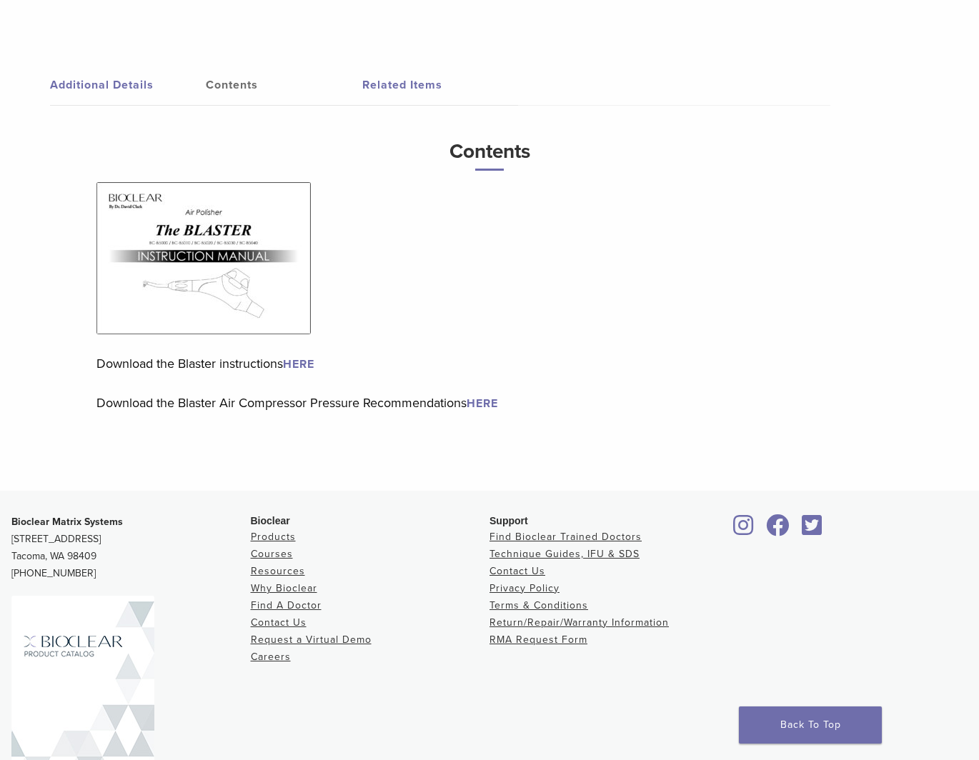
click at [307, 359] on link "HERE" at bounding box center [298, 364] width 31 height 14
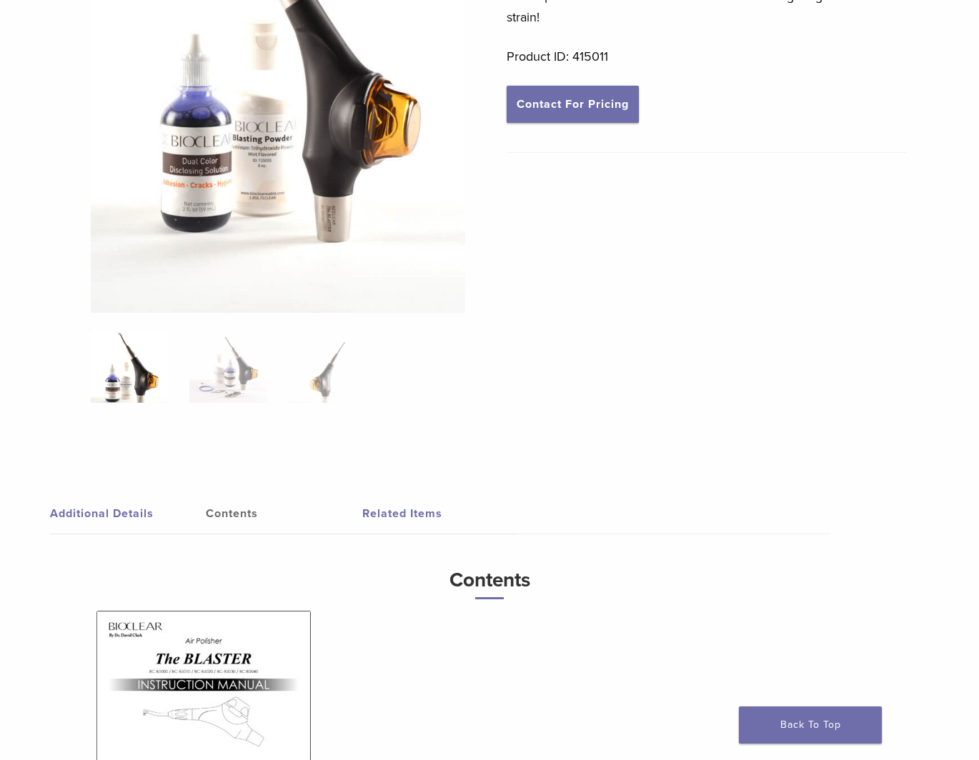
scroll to position [0, 0]
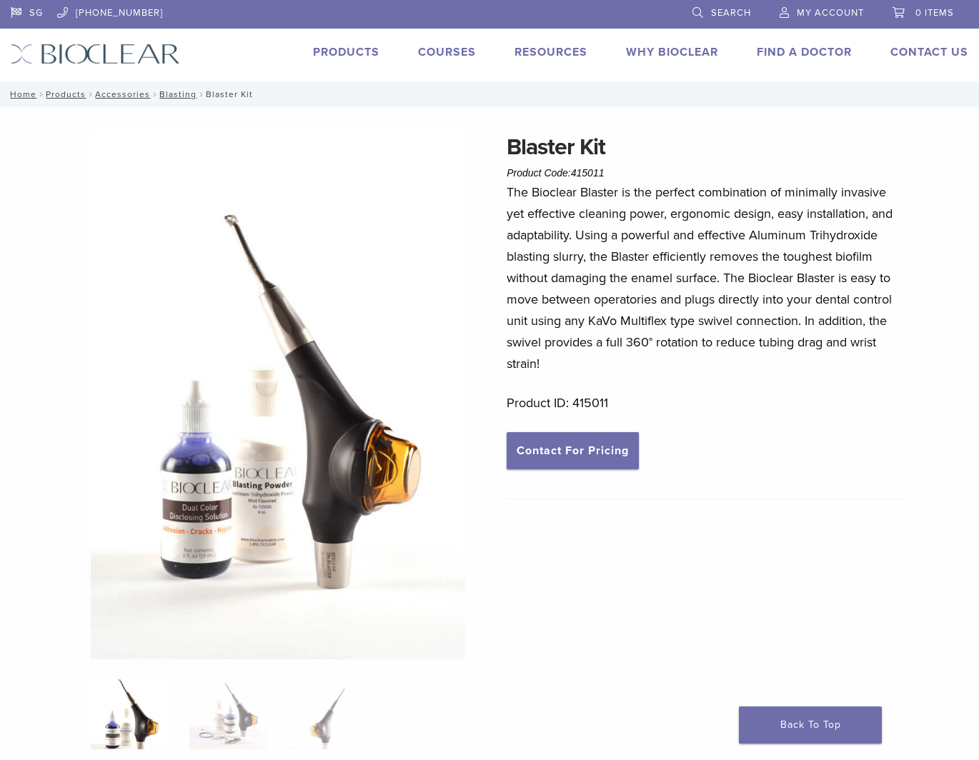
click at [319, 47] on link "Products" at bounding box center [346, 52] width 66 height 14
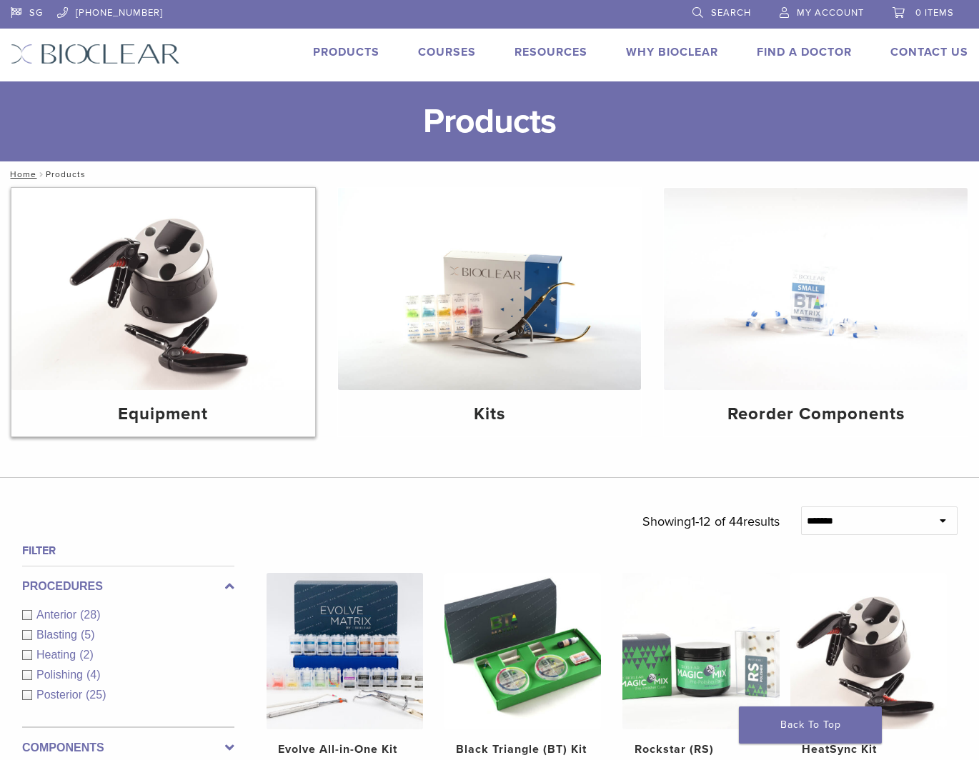
click at [220, 272] on img at bounding box center [163, 289] width 304 height 202
click at [29, 638] on div "Blasting (5)" at bounding box center [128, 635] width 212 height 17
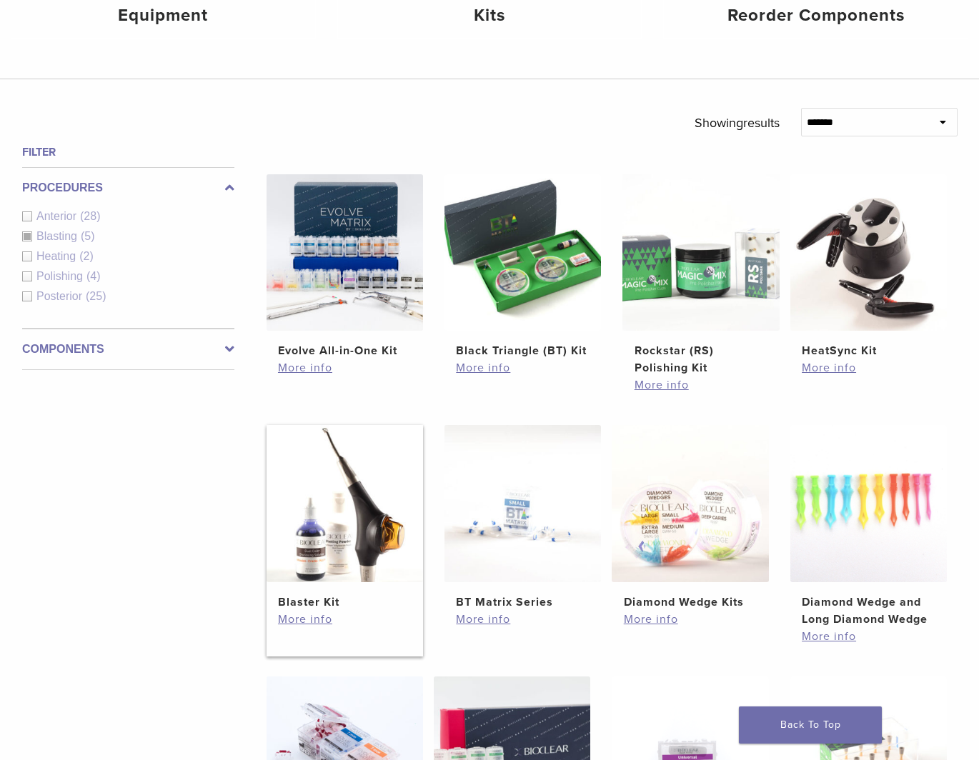
scroll to position [429, 0]
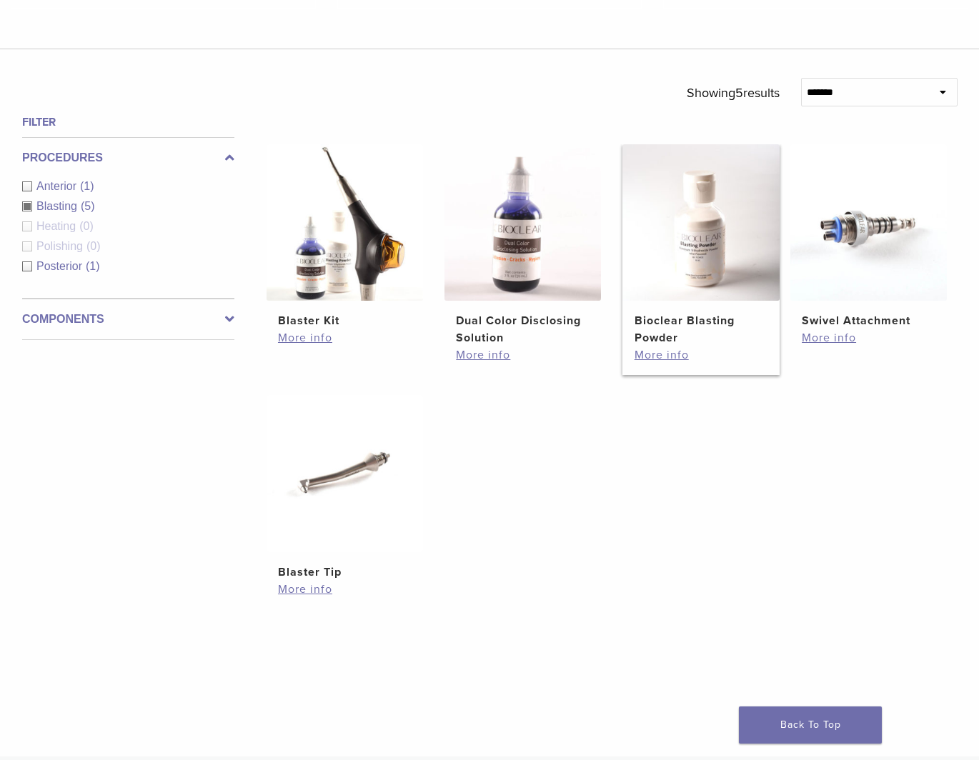
click at [690, 261] on img at bounding box center [700, 222] width 157 height 157
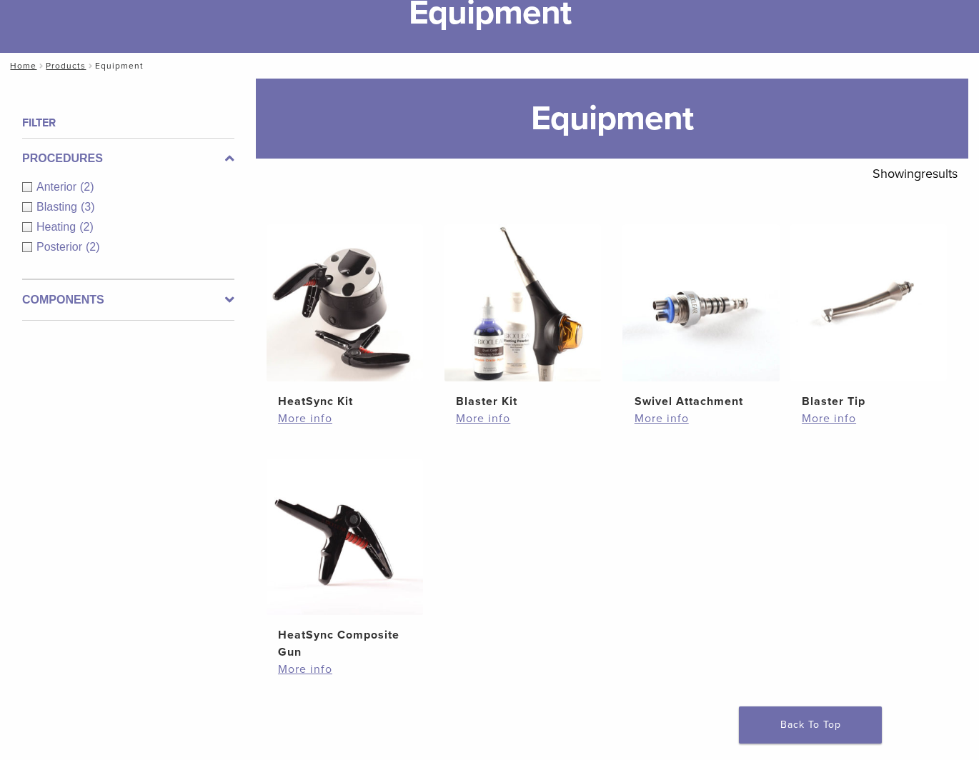
scroll to position [71, 0]
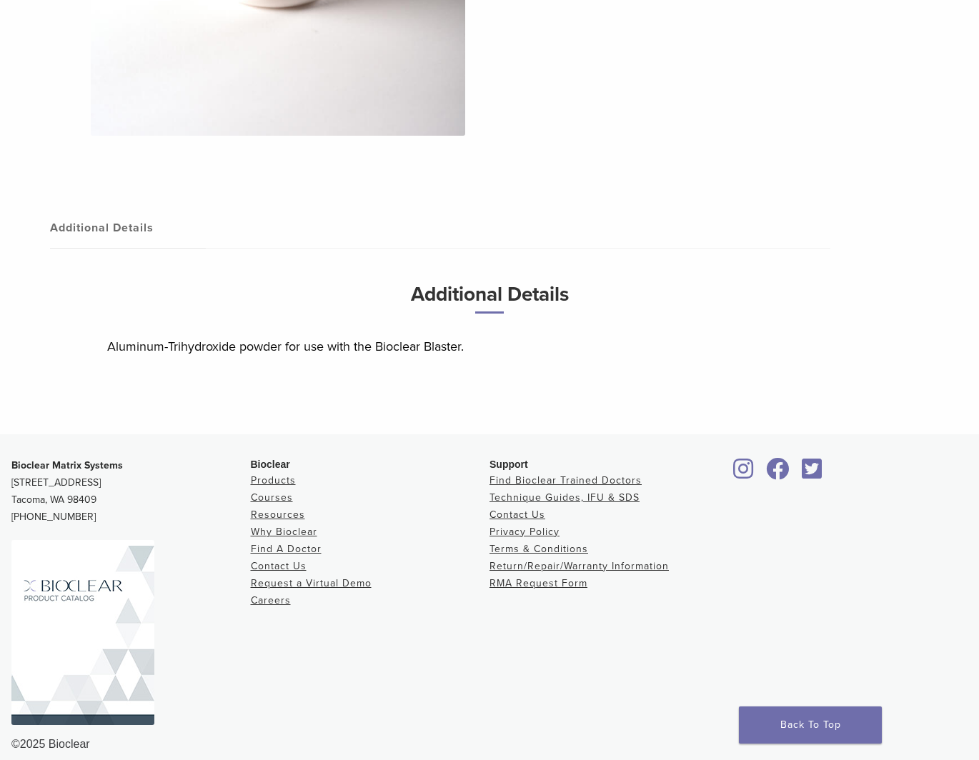
scroll to position [143, 0]
